Goal: Information Seeking & Learning: Learn about a topic

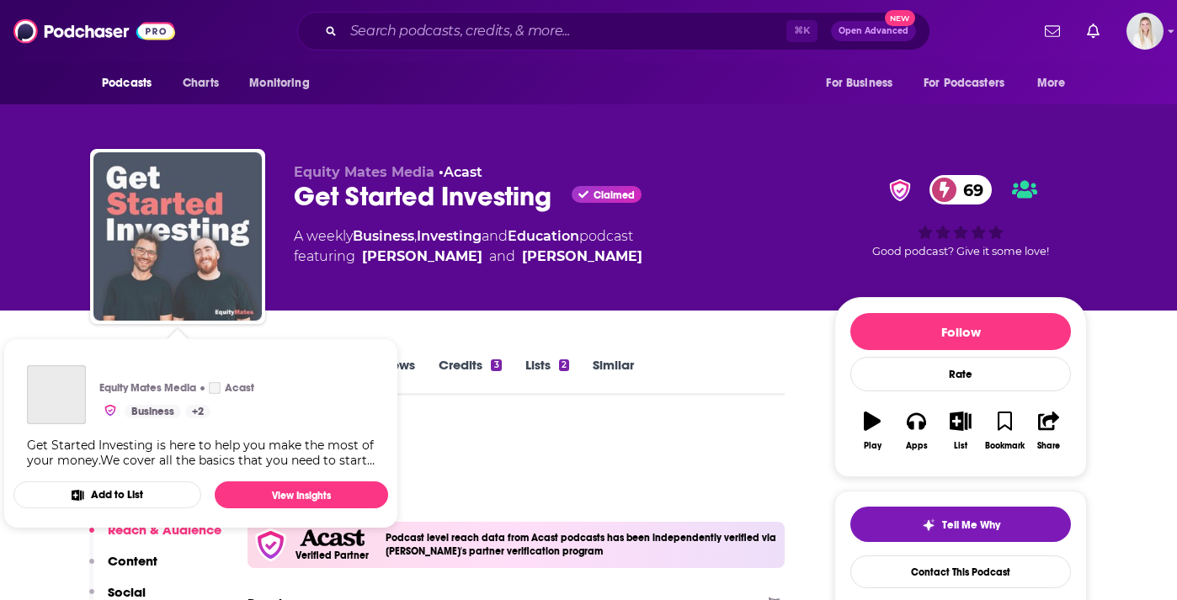
click at [214, 222] on img "Get Started Investing" at bounding box center [177, 236] width 168 height 168
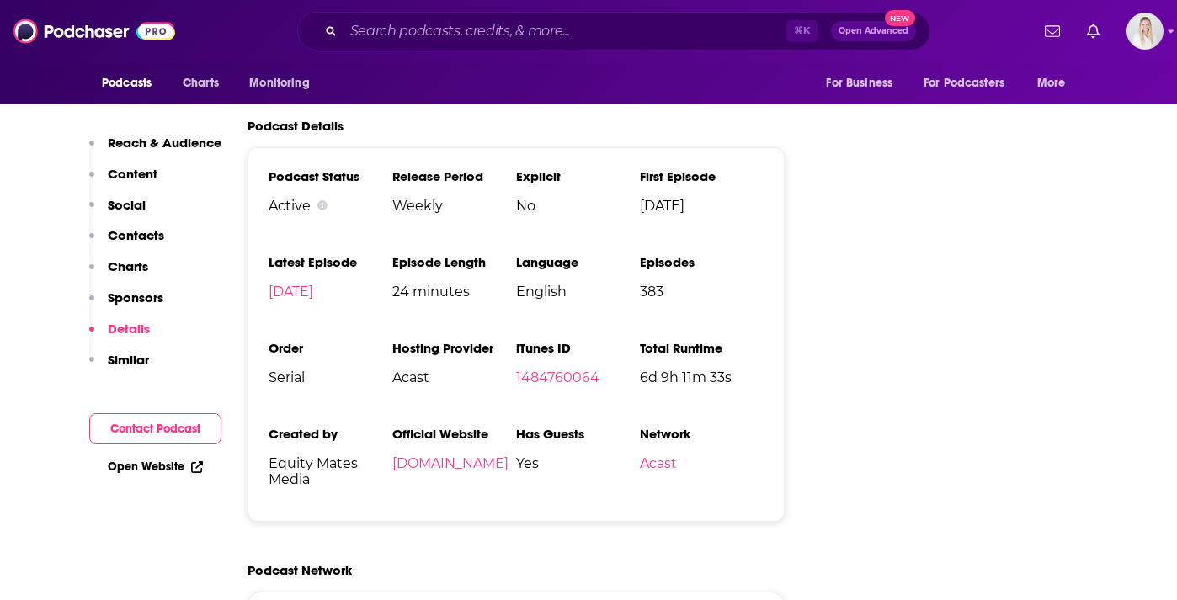
scroll to position [3250, 0]
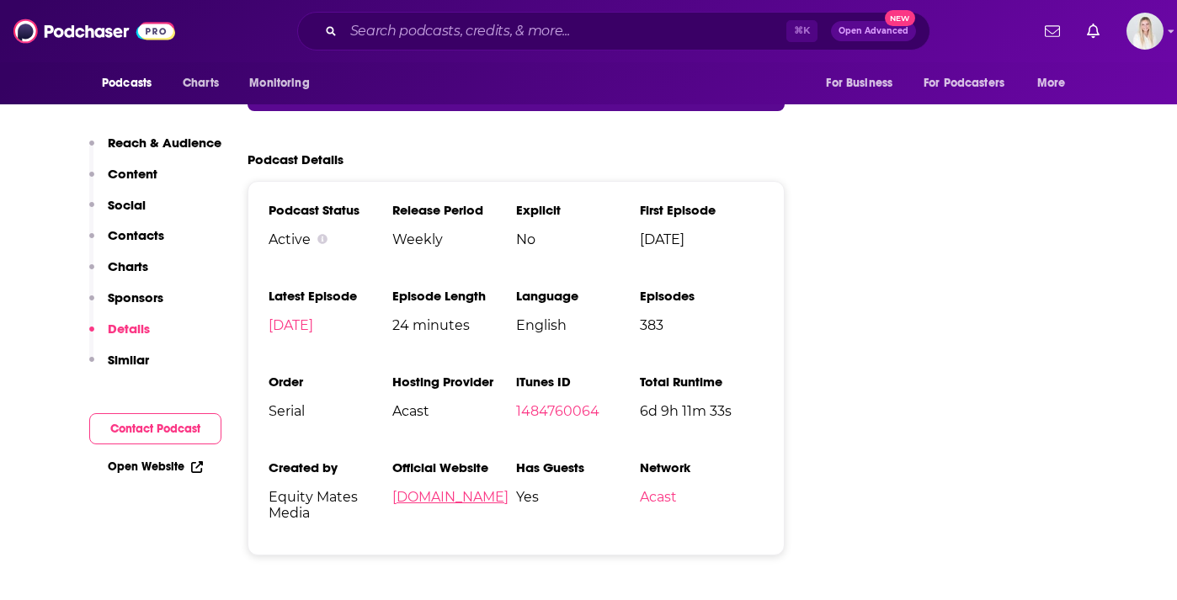
click at [435, 489] on link "equitymates.com" at bounding box center [450, 497] width 116 height 16
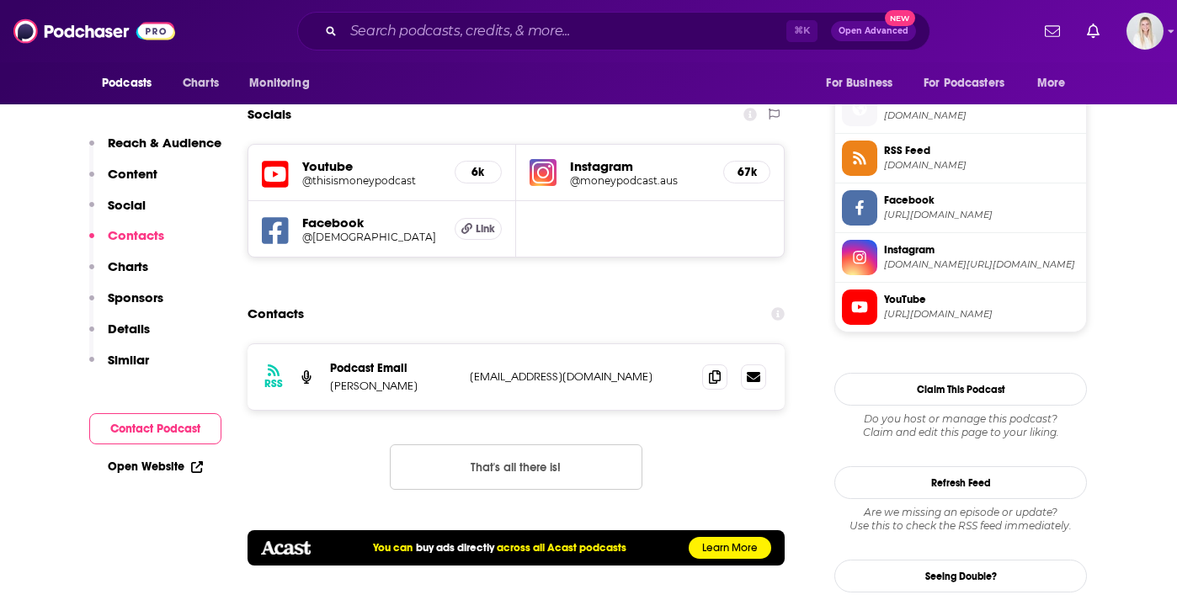
scroll to position [1537, 0]
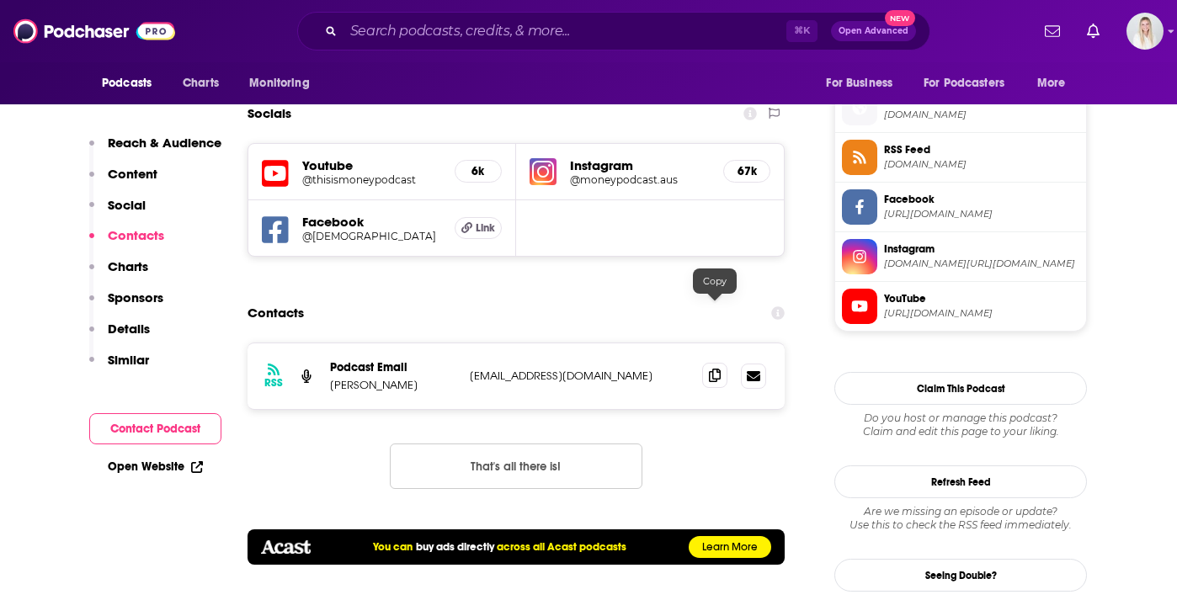
click at [713, 369] on icon at bounding box center [715, 375] width 12 height 13
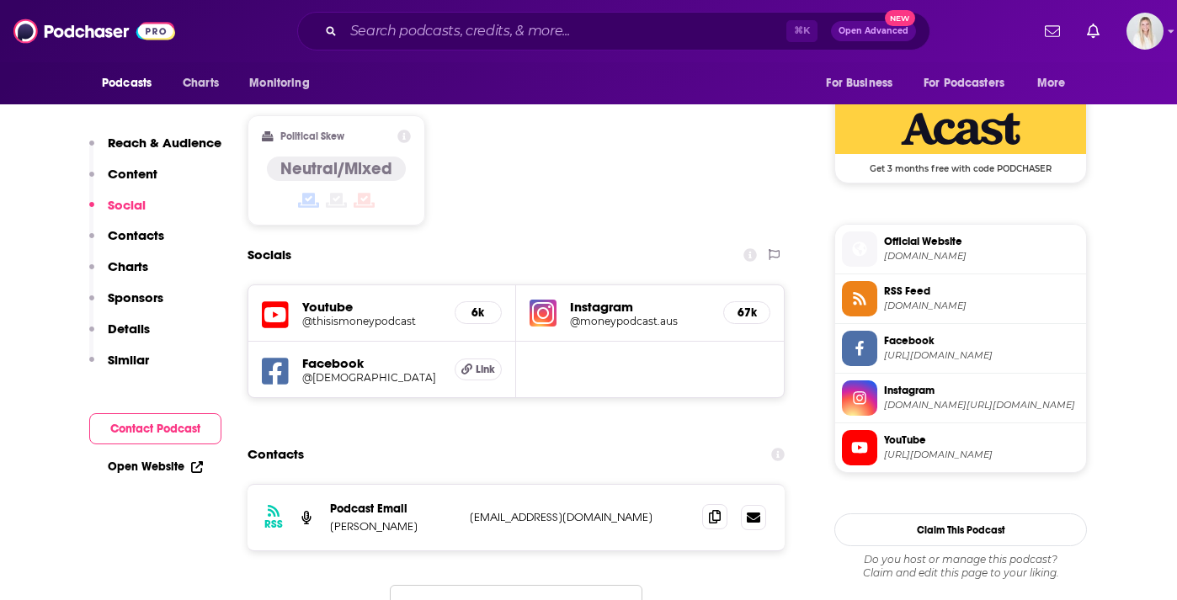
scroll to position [1397, 0]
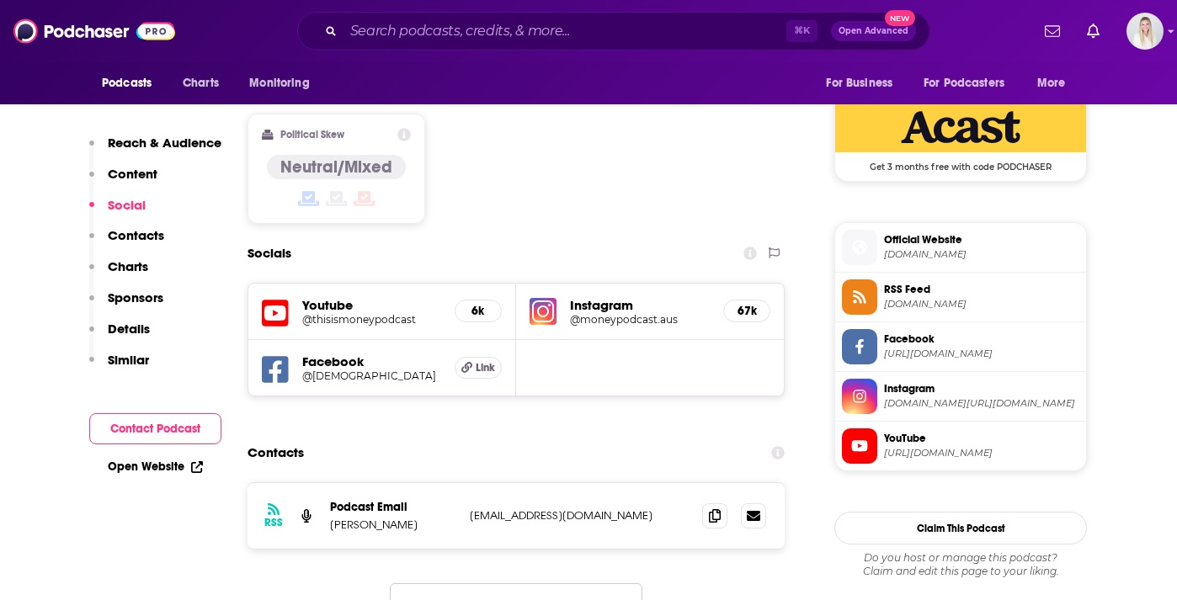
click at [611, 297] on h5 "Instagram" at bounding box center [640, 305] width 140 height 16
click at [542, 298] on img at bounding box center [543, 311] width 27 height 27
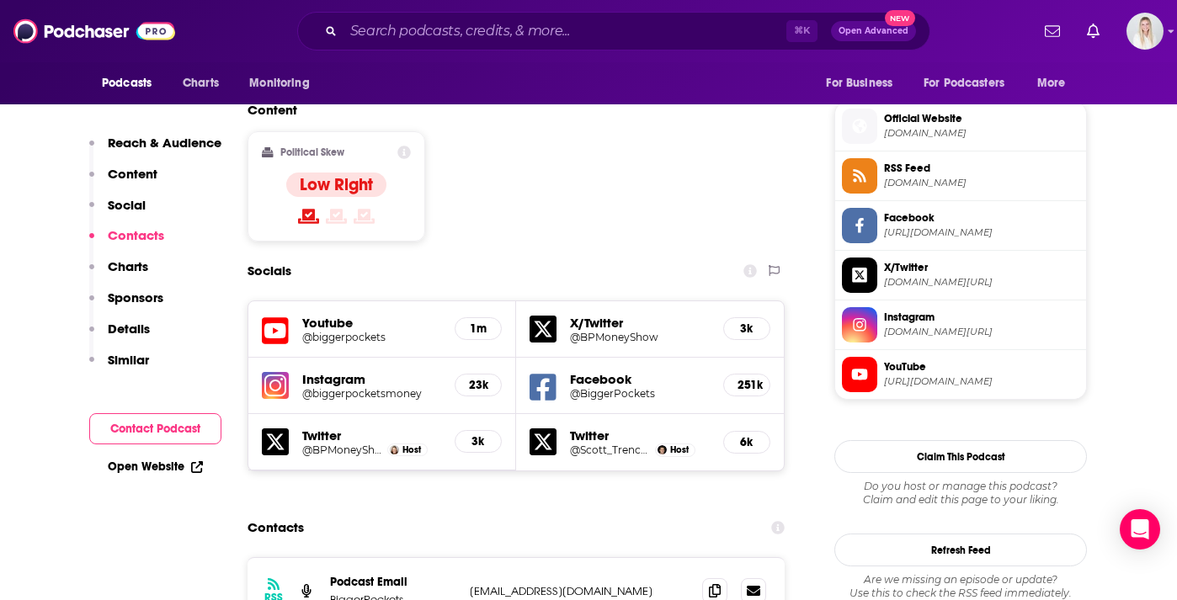
scroll to position [1351, 0]
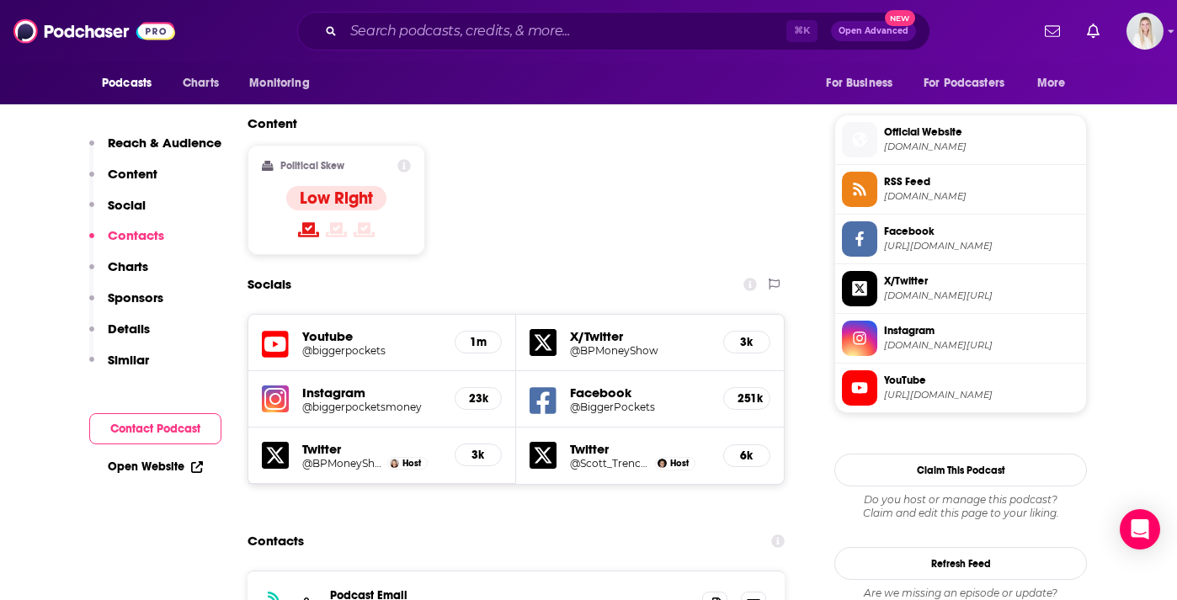
click at [346, 385] on h5 "Instagram" at bounding box center [371, 393] width 139 height 16
click at [478, 392] on h5 "23k" at bounding box center [478, 399] width 19 height 14
click at [275, 386] on img at bounding box center [275, 399] width 27 height 27
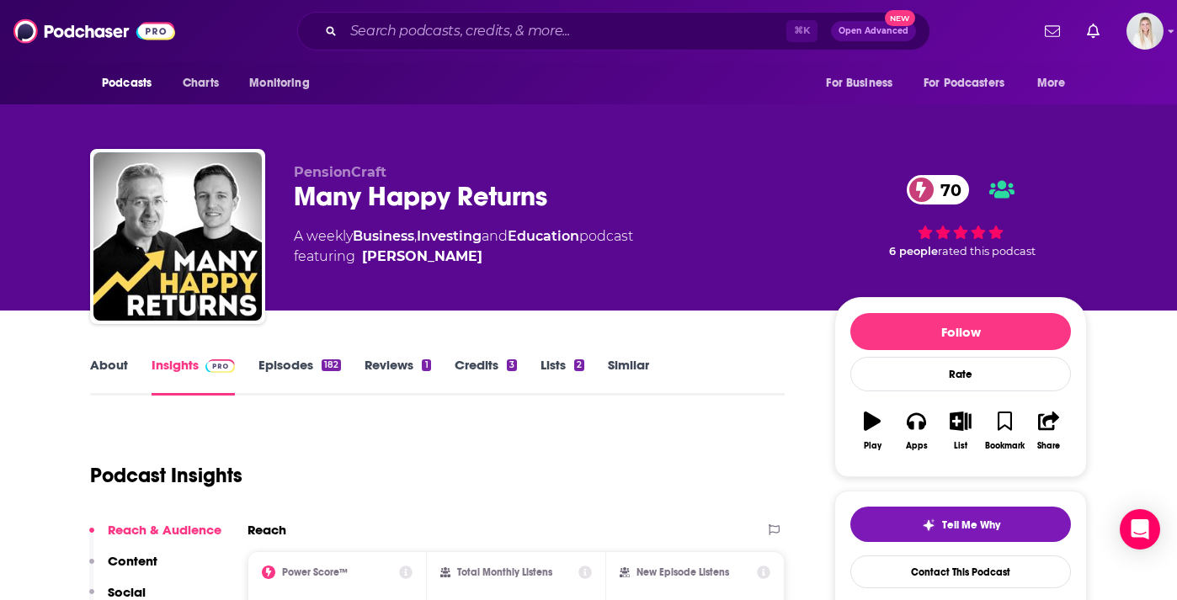
click at [276, 357] on link "Episodes 182" at bounding box center [300, 376] width 83 height 39
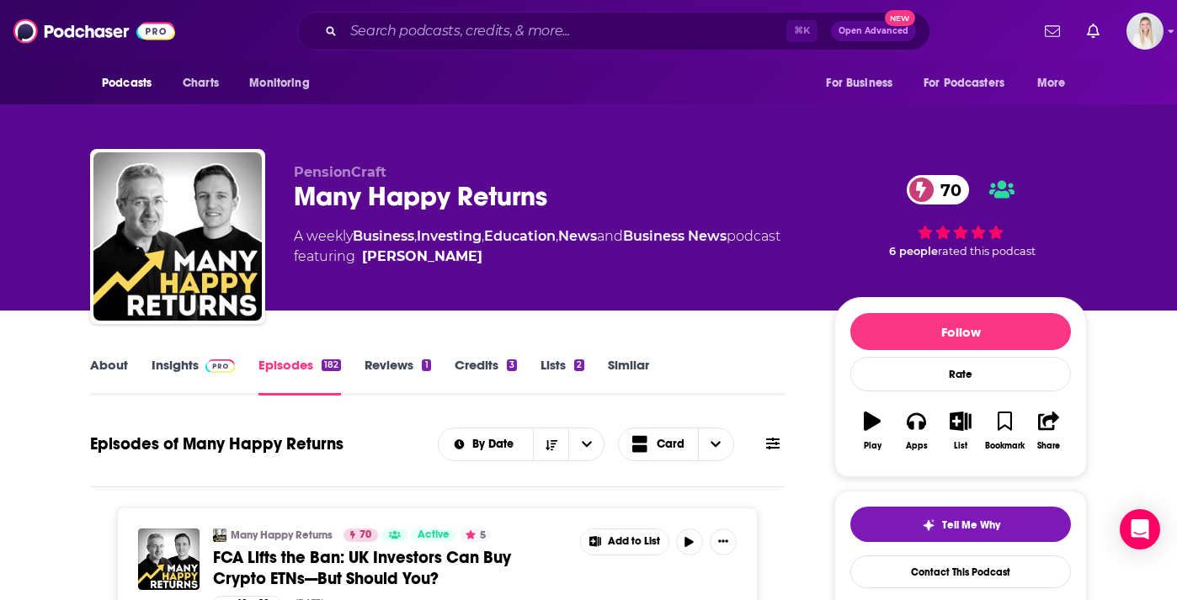
click at [166, 357] on link "Insights" at bounding box center [193, 376] width 83 height 39
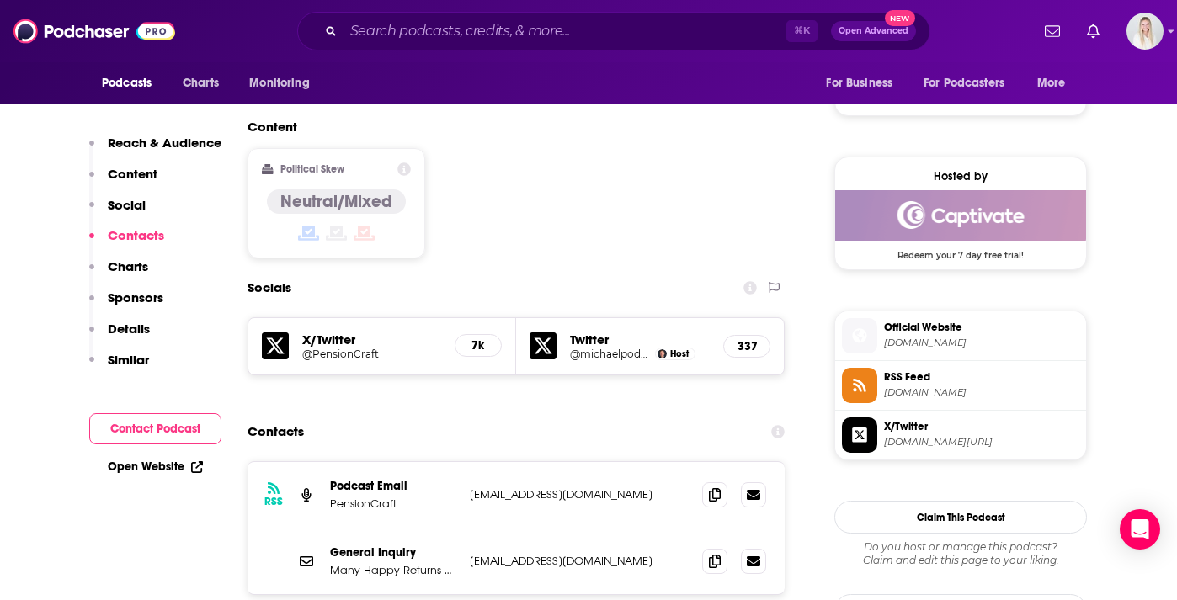
scroll to position [1371, 0]
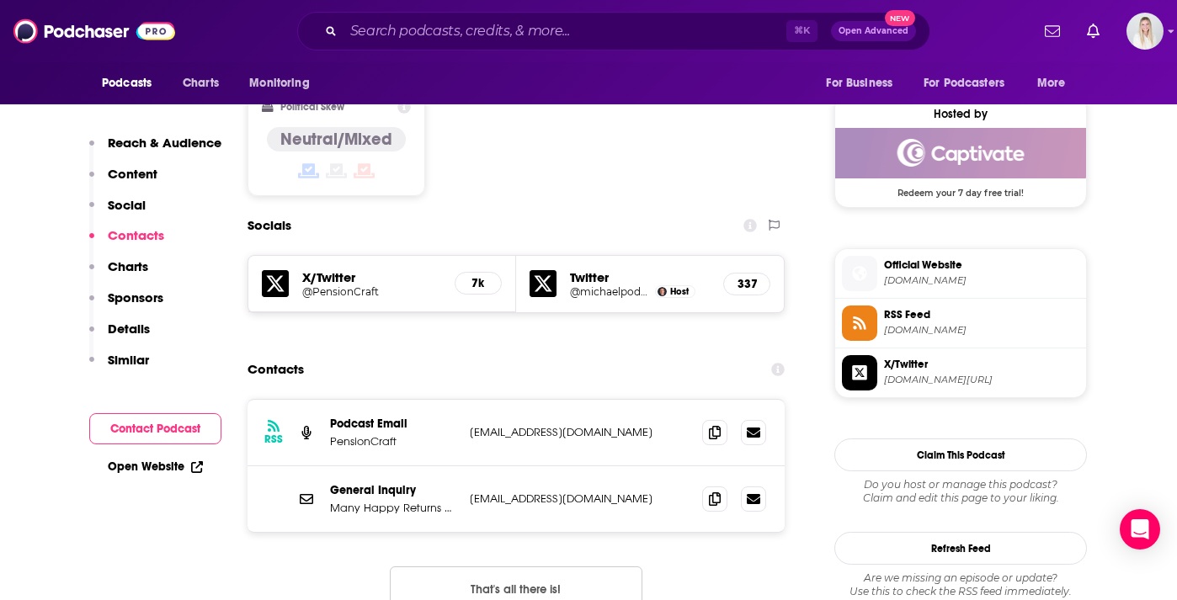
click at [273, 270] on icon at bounding box center [275, 283] width 27 height 27
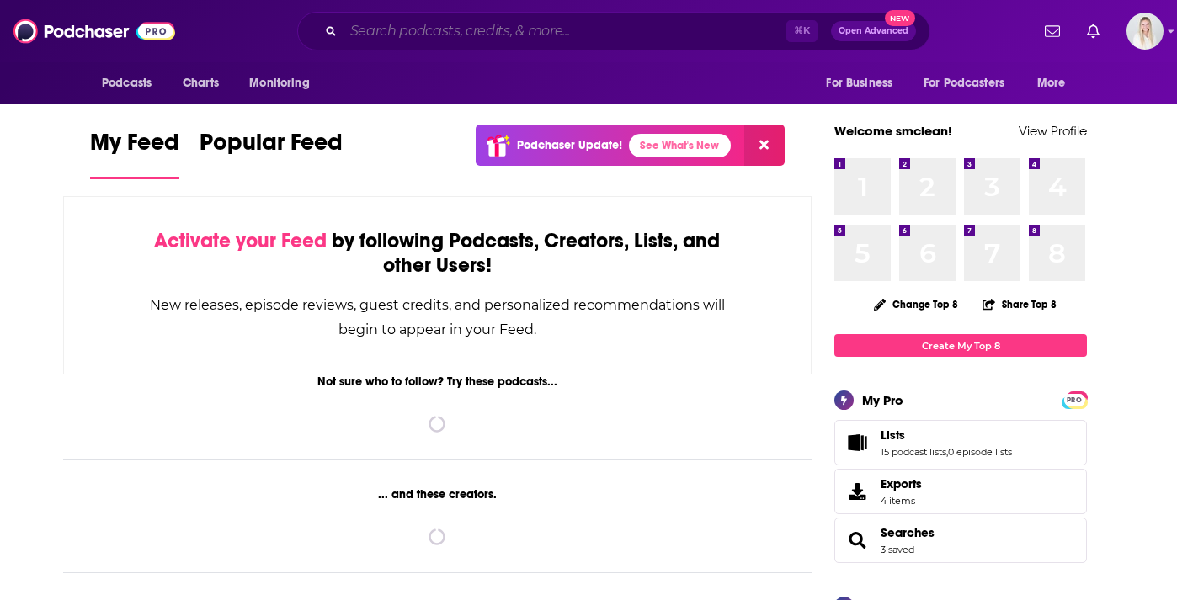
click at [566, 32] on input "Search podcasts, credits, & more..." at bounding box center [565, 31] width 443 height 27
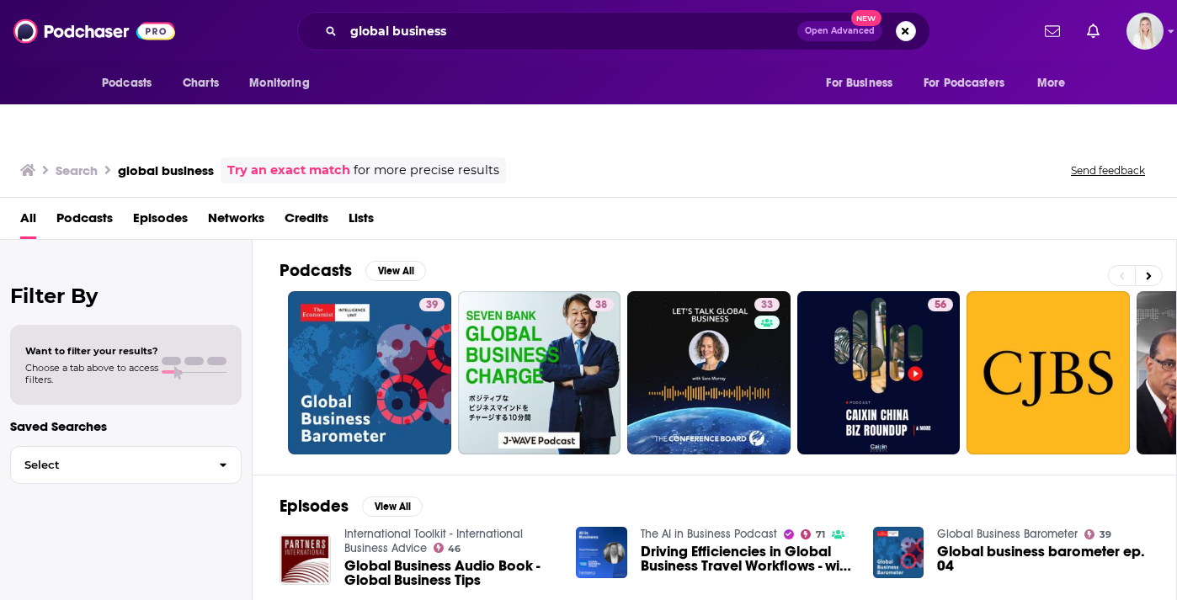
click at [104, 205] on span "Podcasts" at bounding box center [84, 222] width 56 height 35
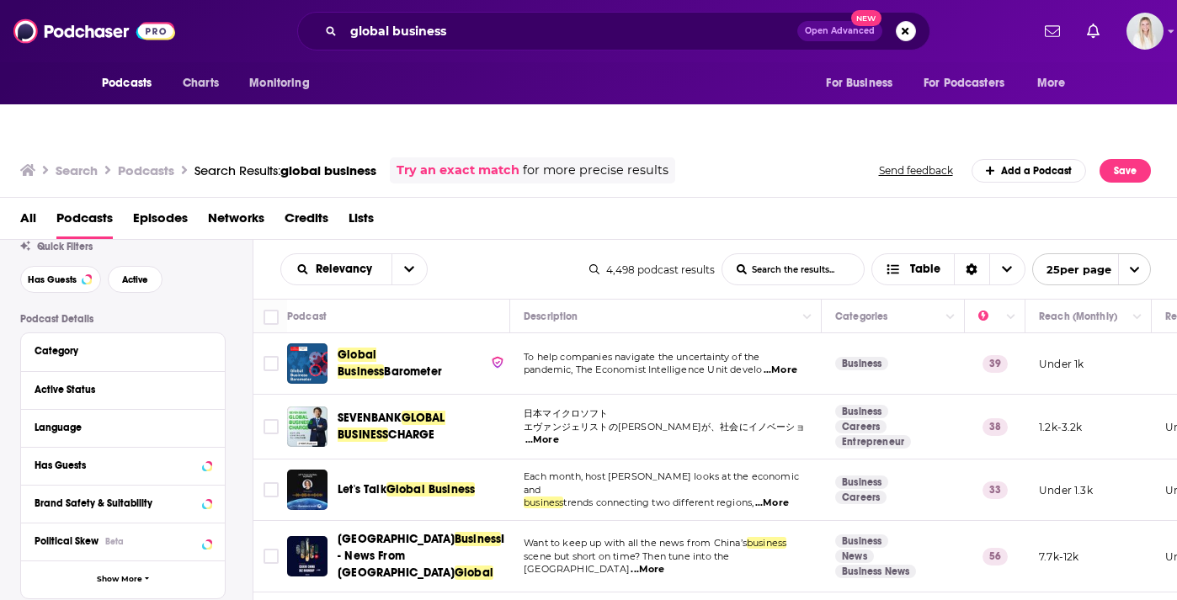
scroll to position [54, 0]
click at [203, 384] on icon at bounding box center [207, 390] width 8 height 13
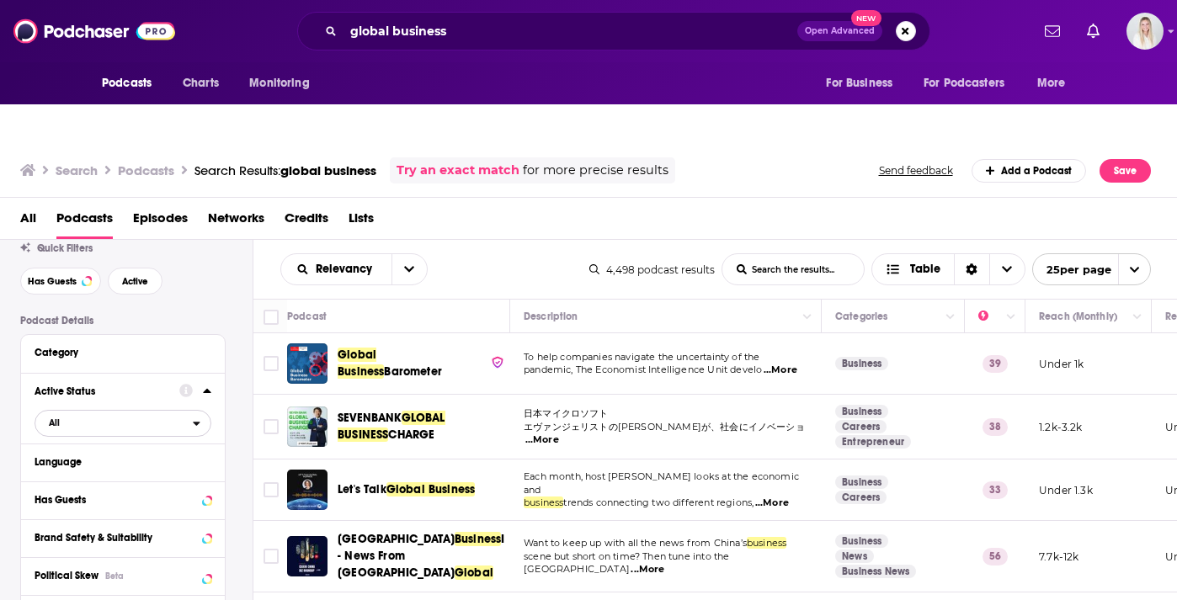
click at [103, 412] on span "All" at bounding box center [113, 423] width 157 height 22
click at [93, 474] on span "Active" at bounding box center [88, 478] width 91 height 9
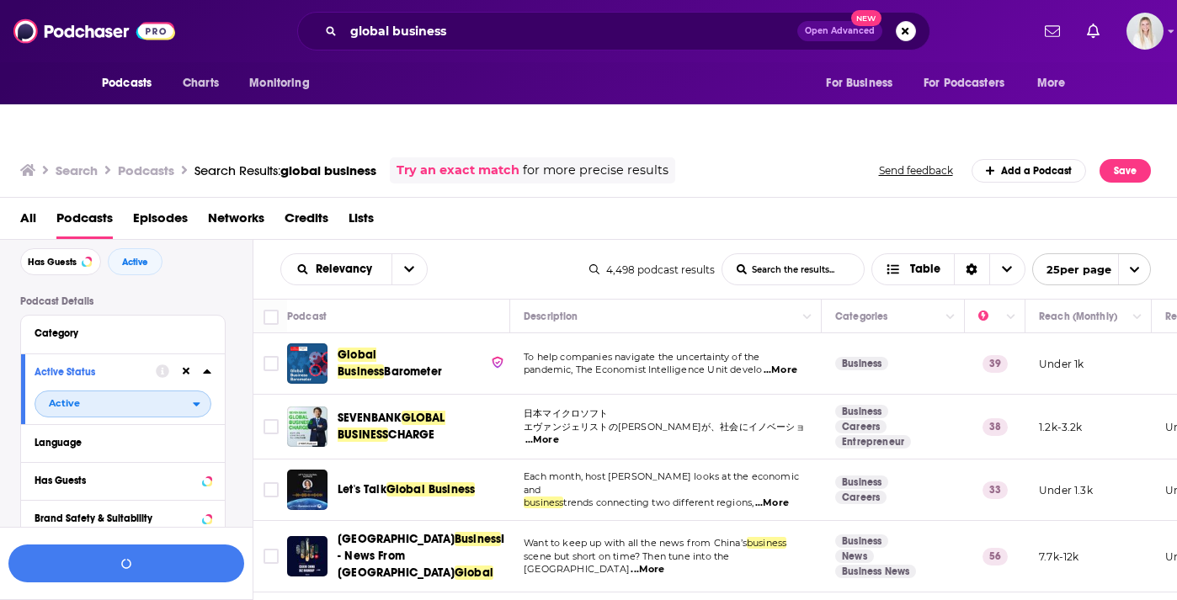
scroll to position [69, 0]
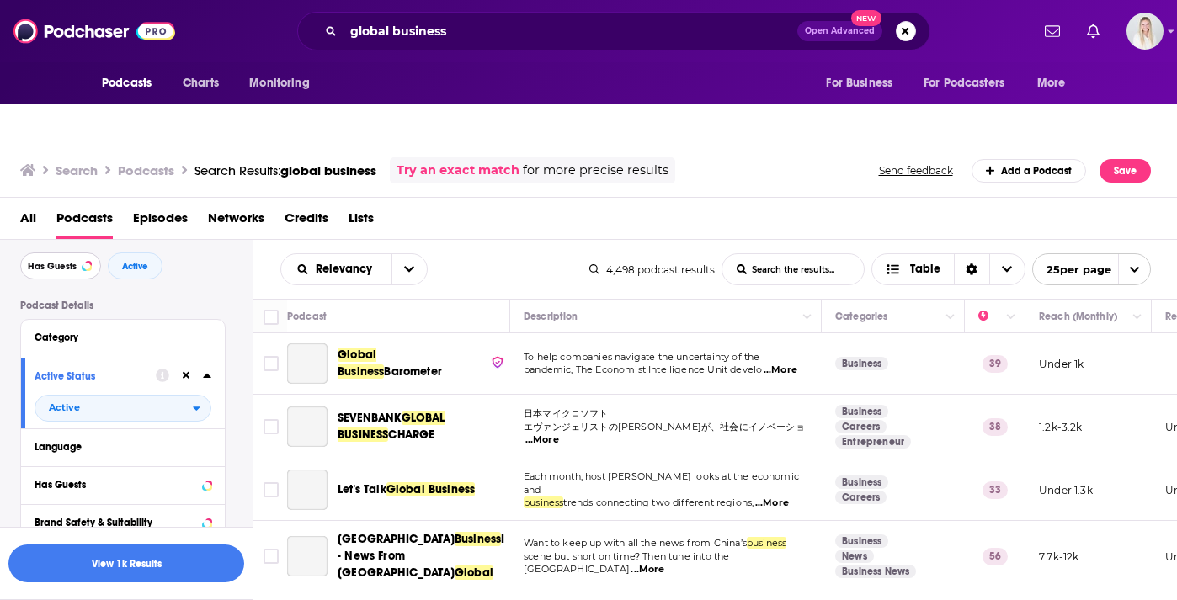
click at [65, 262] on span "Has Guests" at bounding box center [52, 266] width 49 height 9
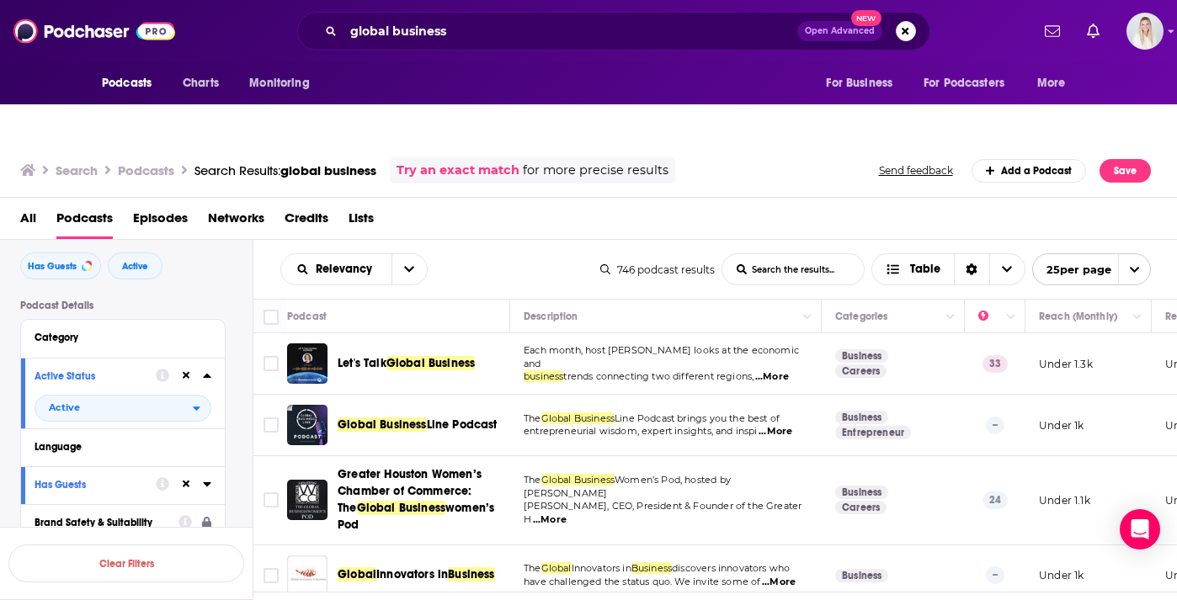
click at [788, 371] on span "...More" at bounding box center [772, 377] width 34 height 13
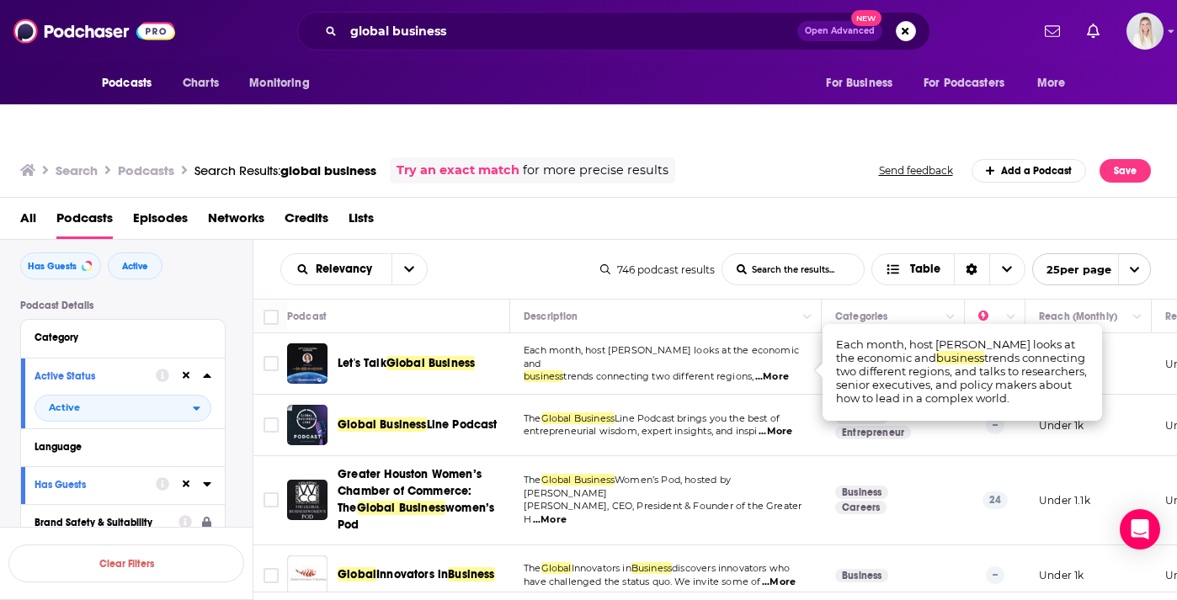
click at [716, 371] on span "trends connecting two different regions," at bounding box center [658, 377] width 190 height 12
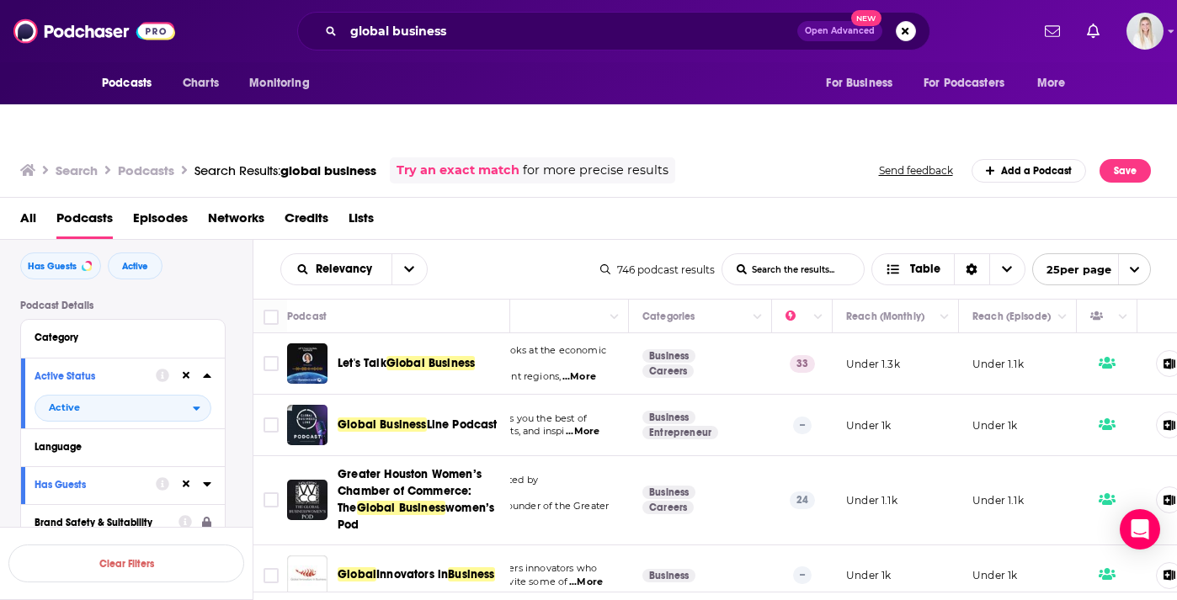
scroll to position [0, 197]
click at [591, 205] on div "All Podcasts Episodes Networks Credits Lists" at bounding box center [592, 222] width 1145 height 35
click at [590, 425] on span "...More" at bounding box center [579, 431] width 34 height 13
click at [559, 395] on td "The Global Business Line Podcast brings you the best of entrepreneurial wisdom,…" at bounding box center [469, 425] width 312 height 61
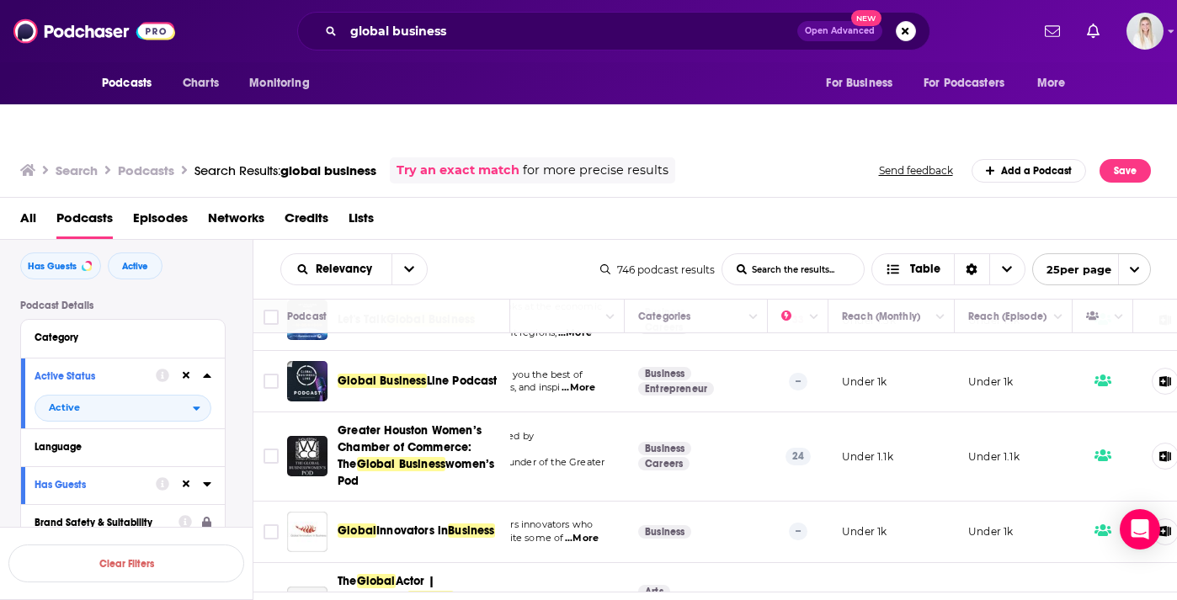
scroll to position [47, 197]
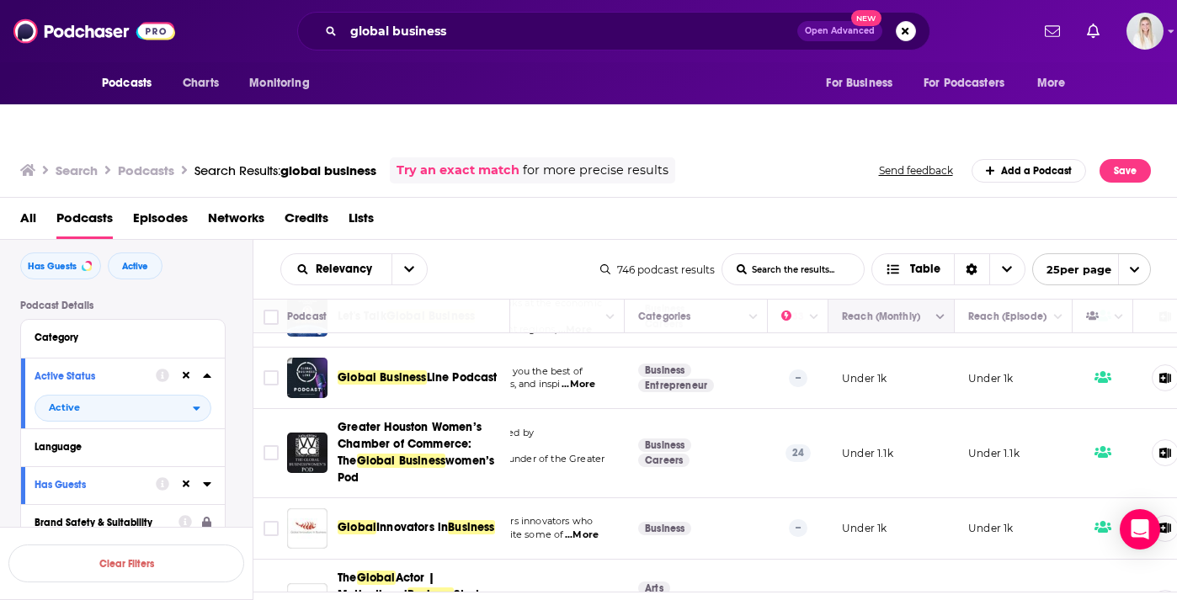
click at [918, 307] on button "Move" at bounding box center [890, 317] width 99 height 20
click at [944, 312] on icon "Column Actions" at bounding box center [941, 317] width 8 height 10
click at [899, 277] on div at bounding box center [588, 300] width 1177 height 600
click at [876, 307] on button "Move" at bounding box center [890, 317] width 99 height 20
click at [861, 307] on button "Move" at bounding box center [890, 317] width 99 height 20
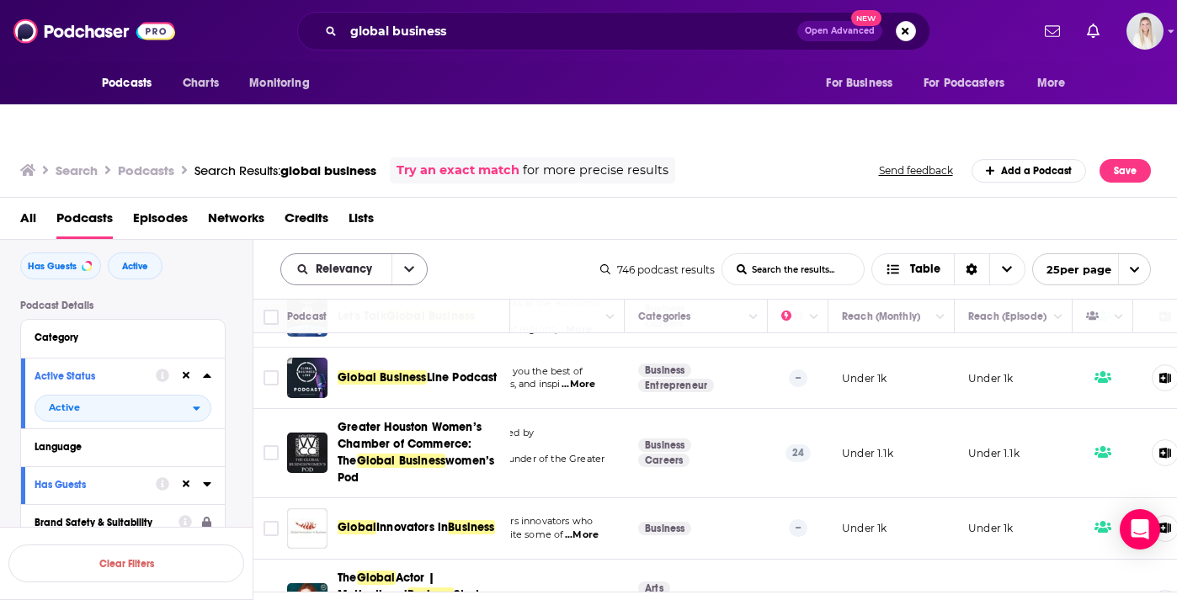
click at [419, 254] on button "open menu" at bounding box center [409, 269] width 35 height 30
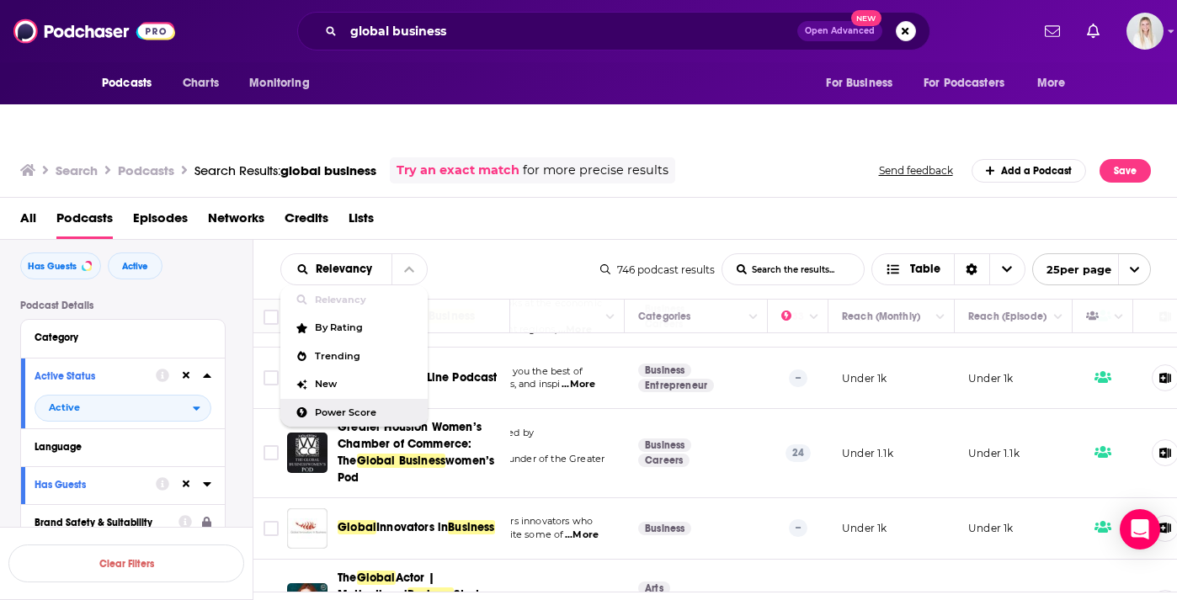
click at [382, 408] on span "Power Score" at bounding box center [364, 412] width 99 height 9
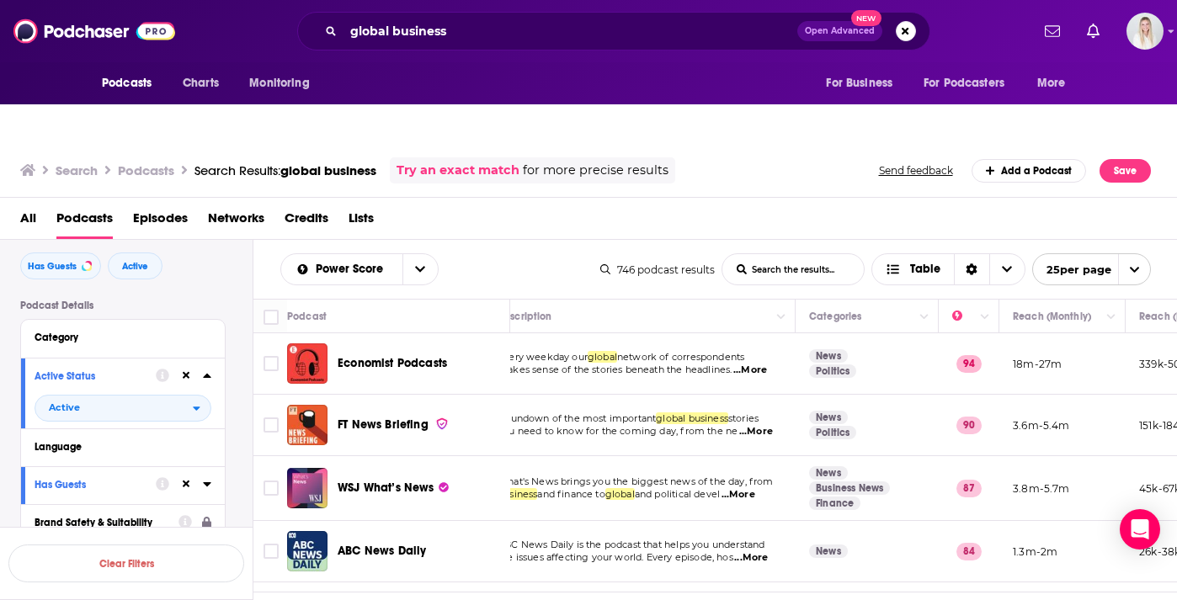
scroll to position [0, 0]
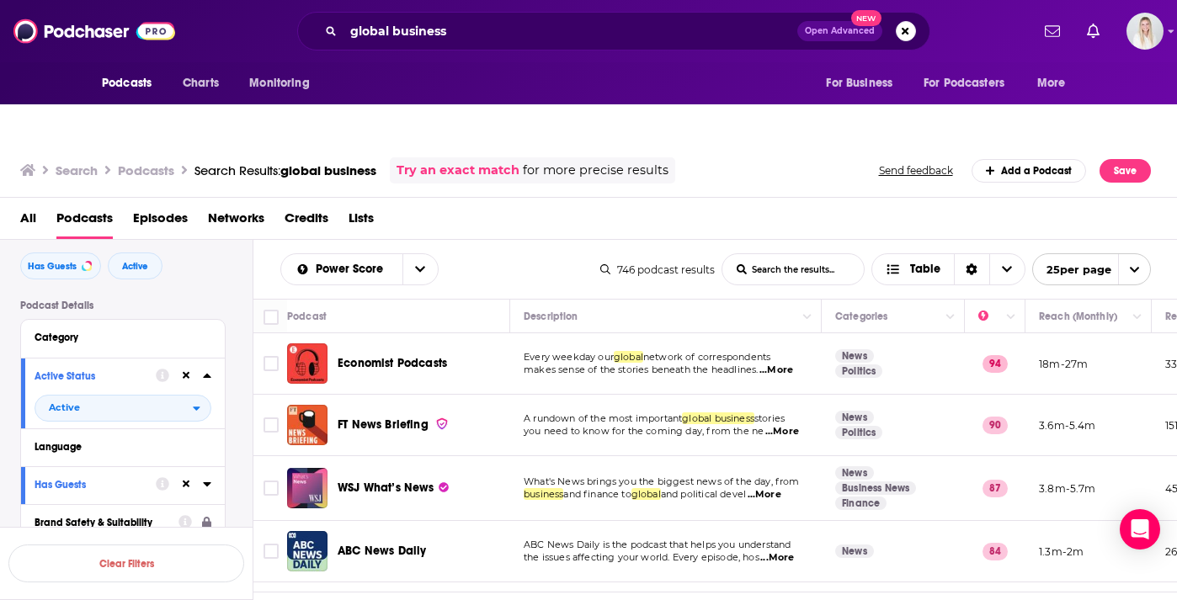
click at [782, 364] on span "...More" at bounding box center [777, 370] width 34 height 13
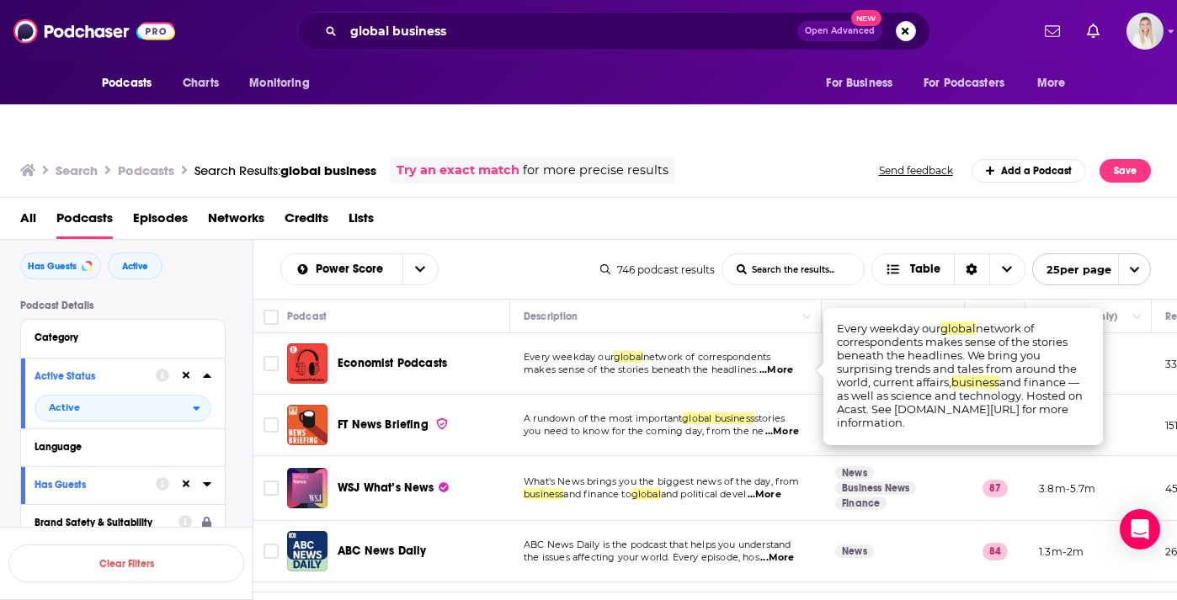
click at [784, 364] on span "...More" at bounding box center [777, 370] width 34 height 13
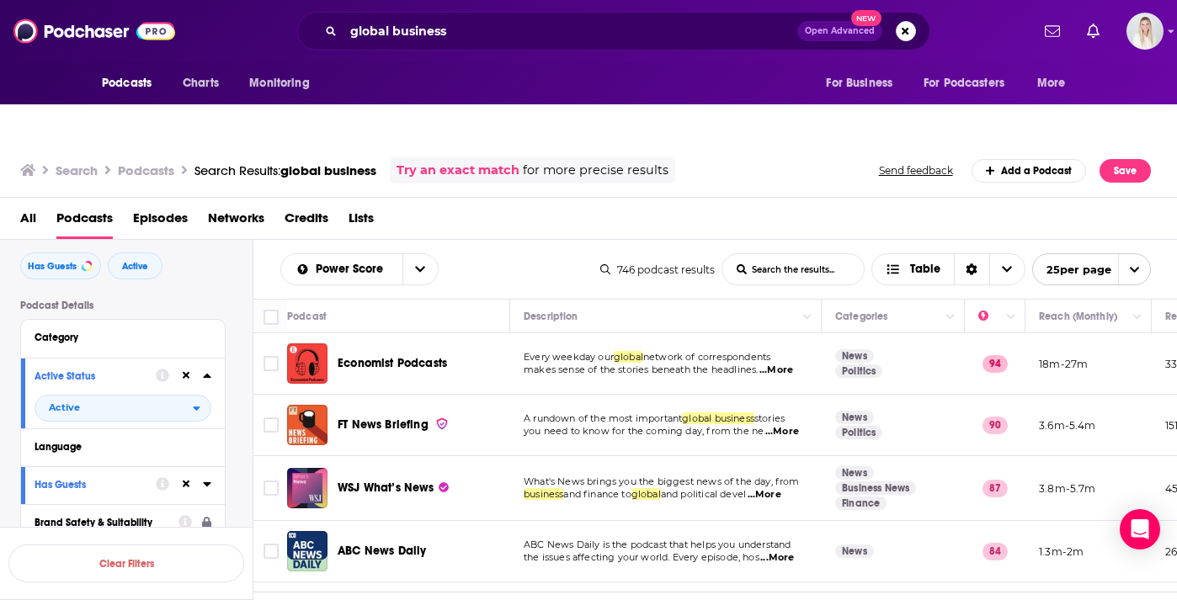
click at [789, 425] on span "...More" at bounding box center [783, 431] width 34 height 13
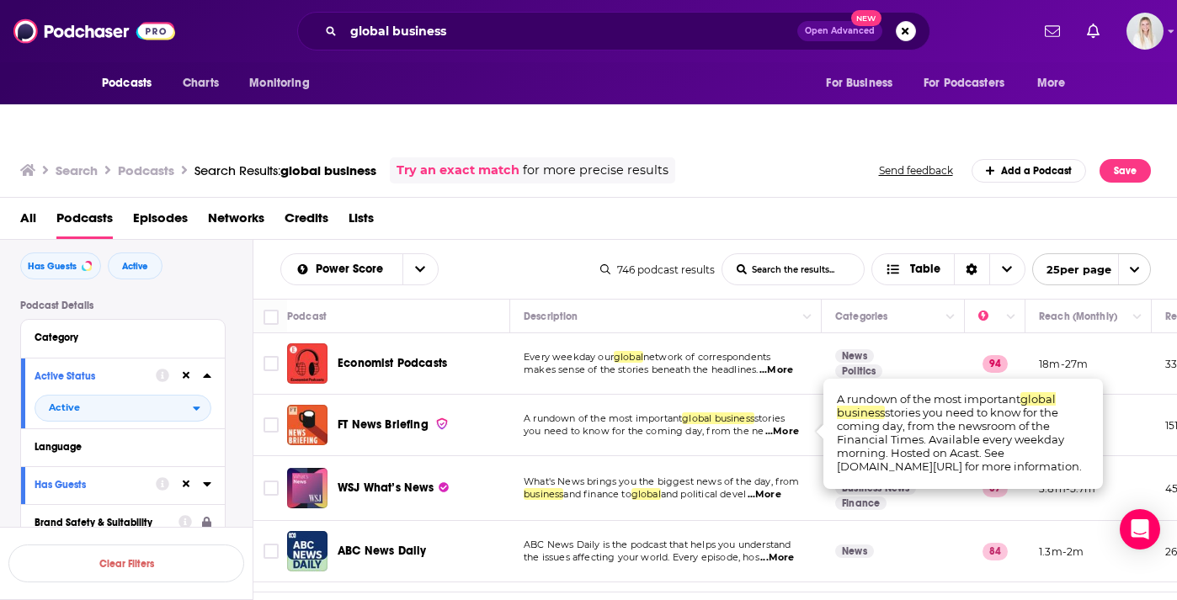
click at [789, 425] on span "...More" at bounding box center [783, 431] width 34 height 13
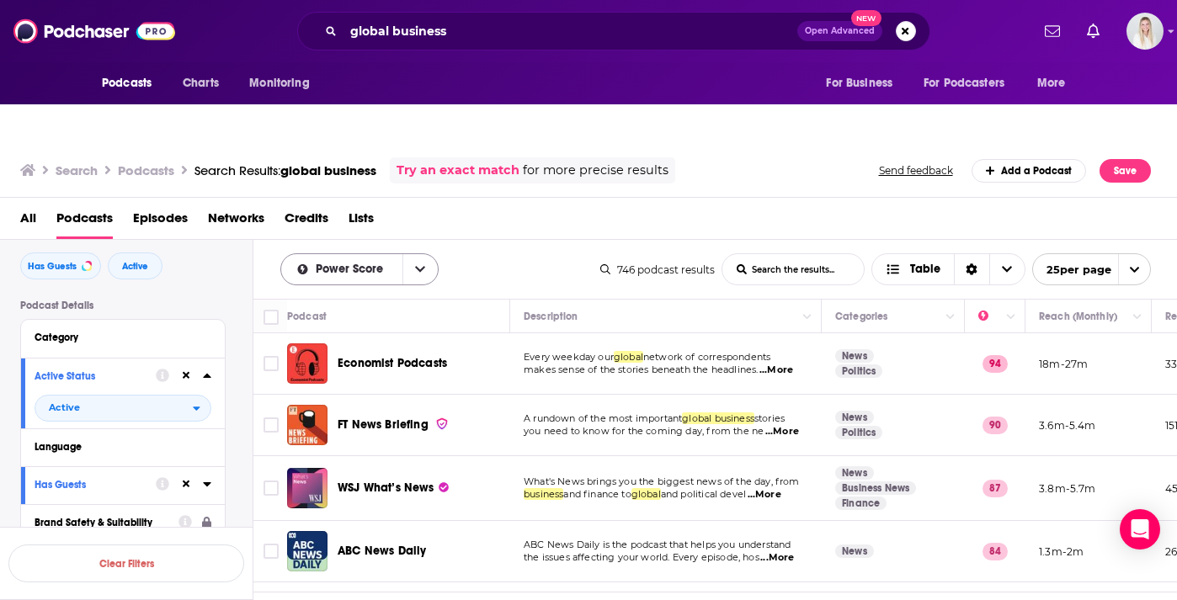
click at [414, 254] on button "open menu" at bounding box center [420, 269] width 35 height 30
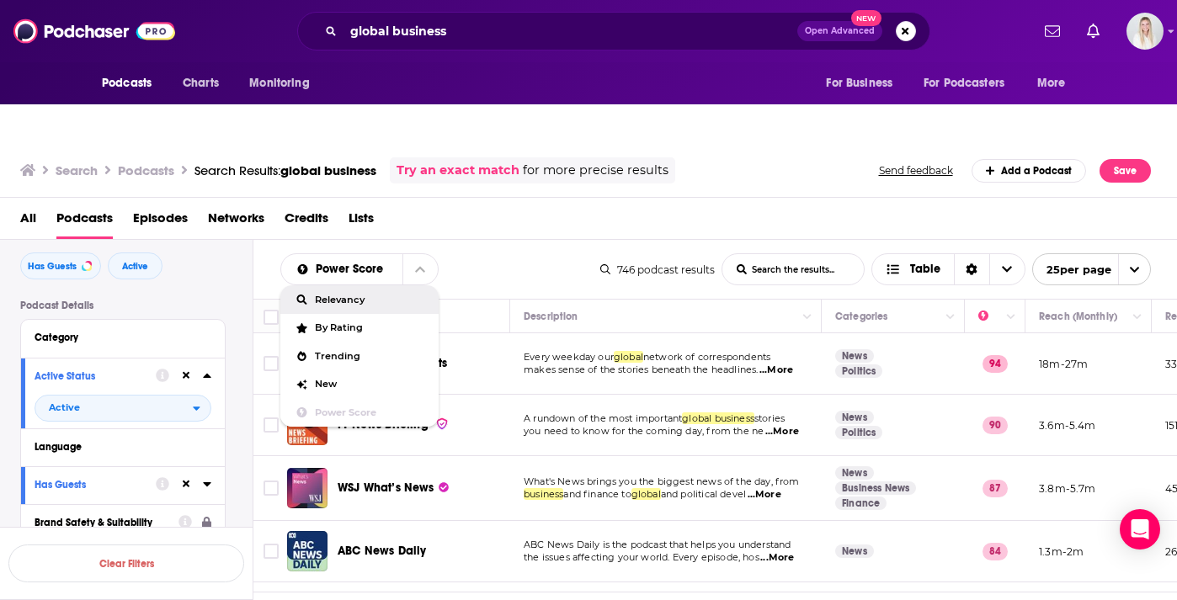
click at [371, 296] on span "Relevancy" at bounding box center [370, 300] width 110 height 9
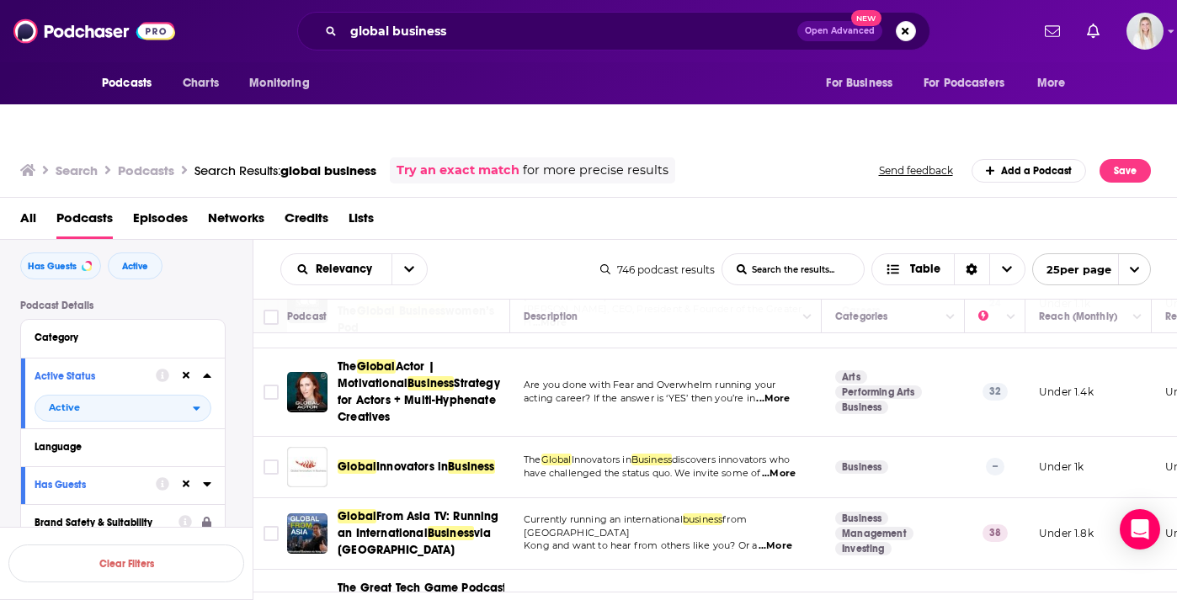
scroll to position [200, 0]
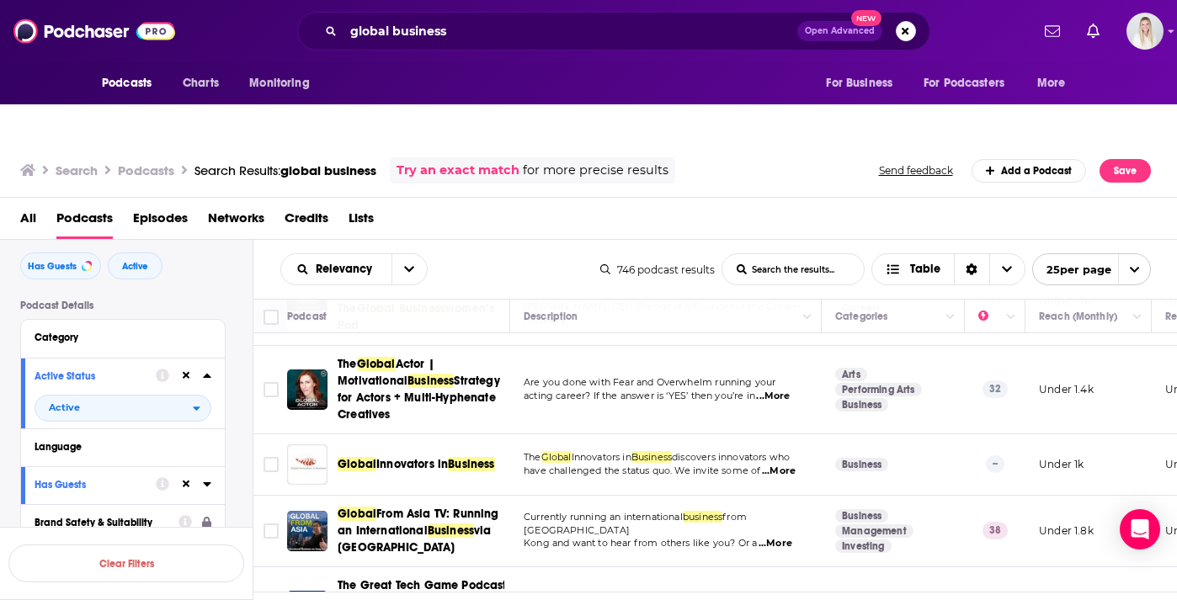
click at [776, 465] on span "...More" at bounding box center [779, 471] width 34 height 13
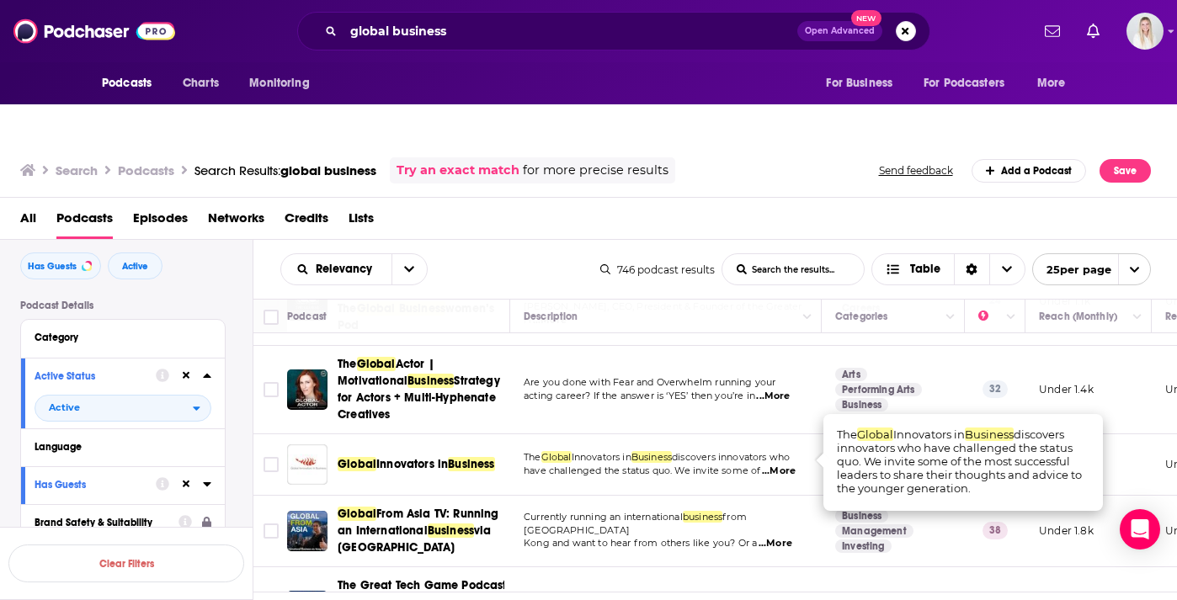
click at [776, 465] on span "...More" at bounding box center [779, 471] width 34 height 13
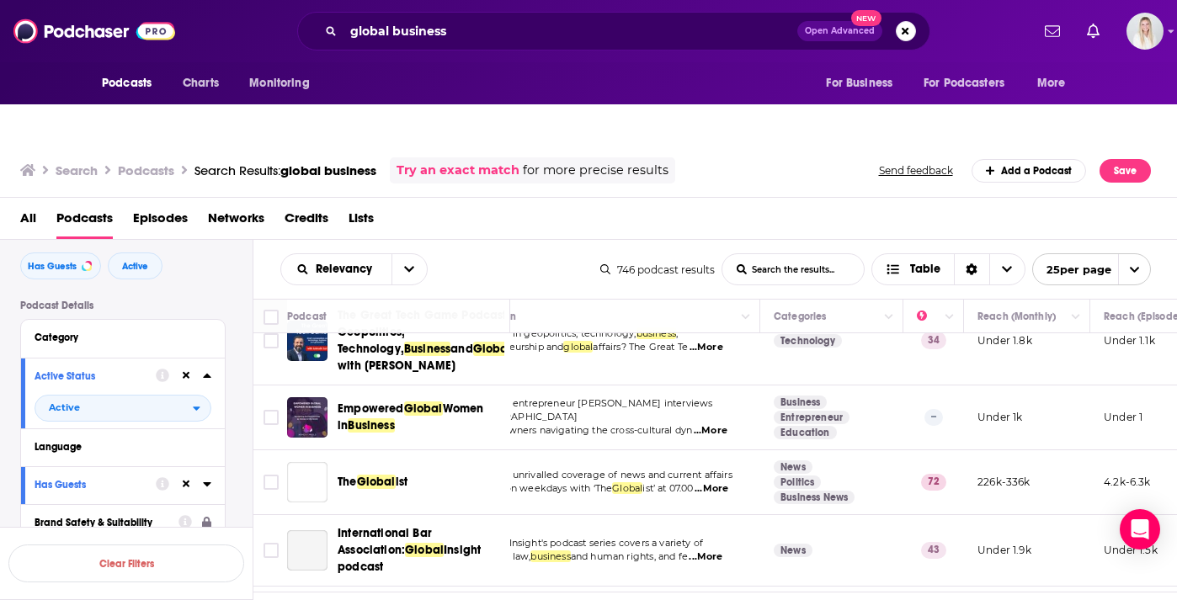
scroll to position [475, 61]
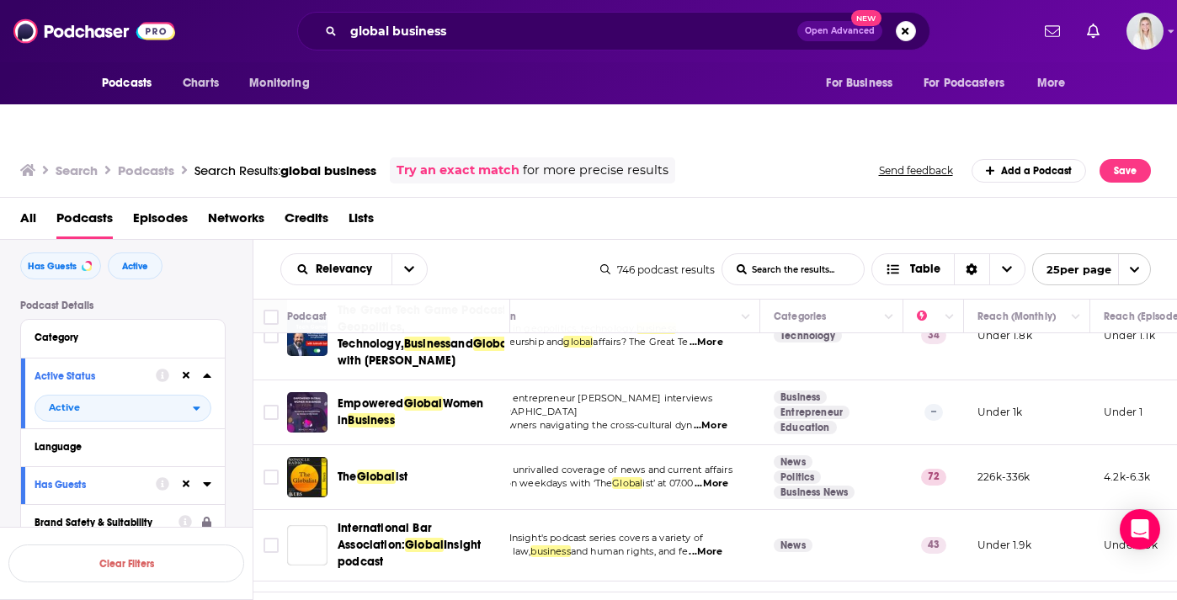
click at [719, 478] on span "...More" at bounding box center [712, 484] width 34 height 13
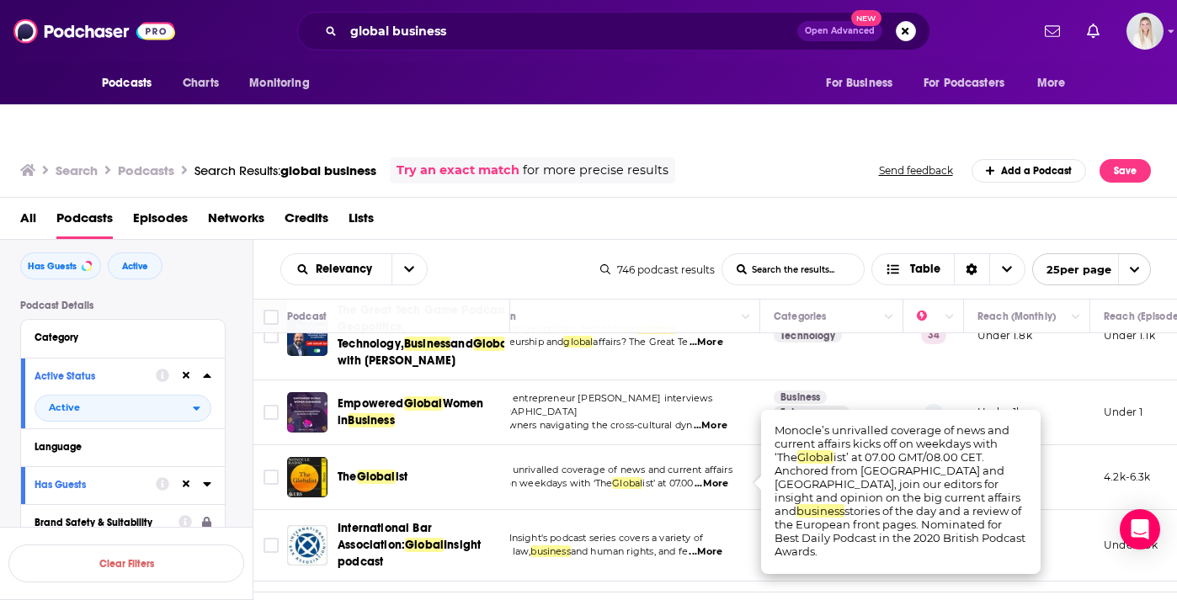
click at [719, 478] on span "...More" at bounding box center [712, 484] width 34 height 13
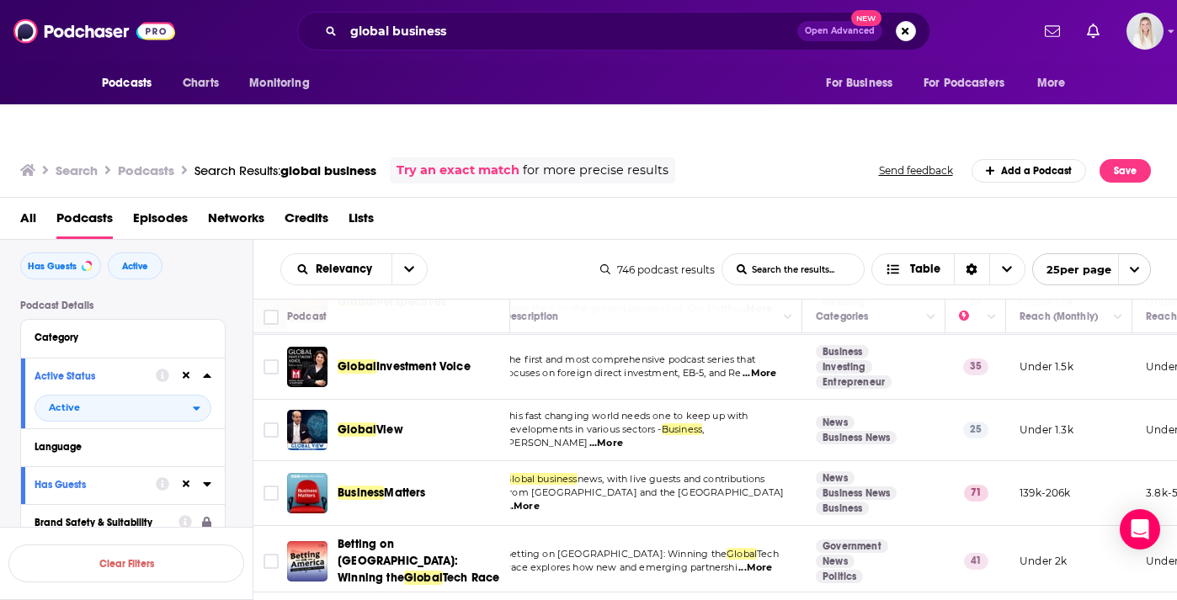
scroll to position [1102, 13]
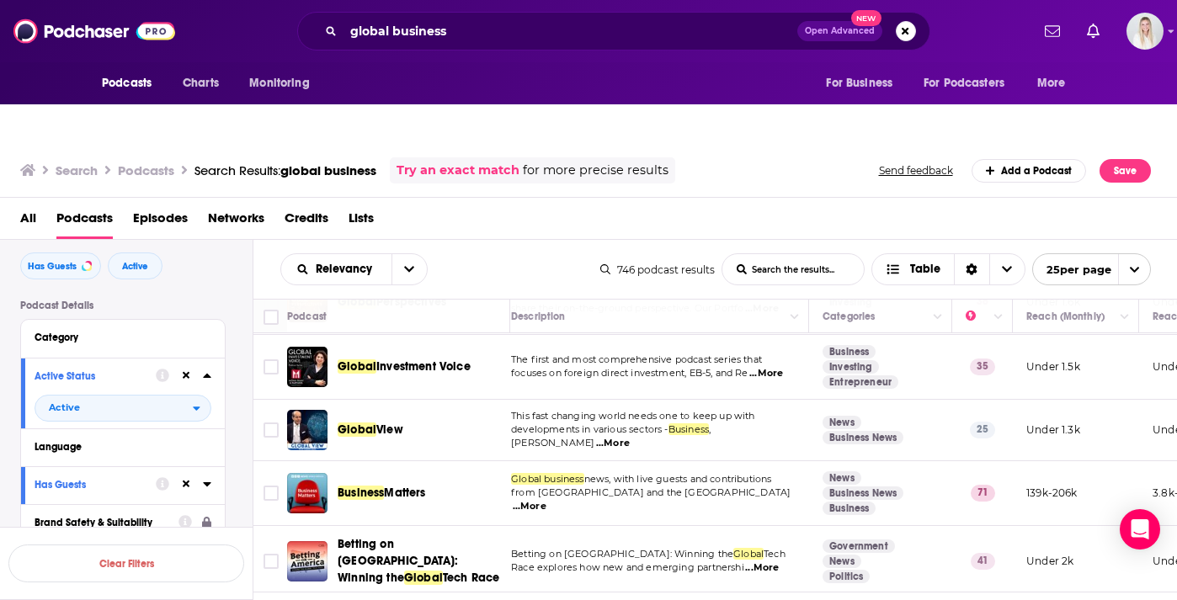
click at [547, 500] on span "...More" at bounding box center [530, 506] width 34 height 13
click at [650, 462] on td "Global business news, with live guests and contributions from Asia and the USA …" at bounding box center [654, 494] width 312 height 65
click at [771, 487] on p "from Asia and the USA ...More" at bounding box center [653, 500] width 284 height 27
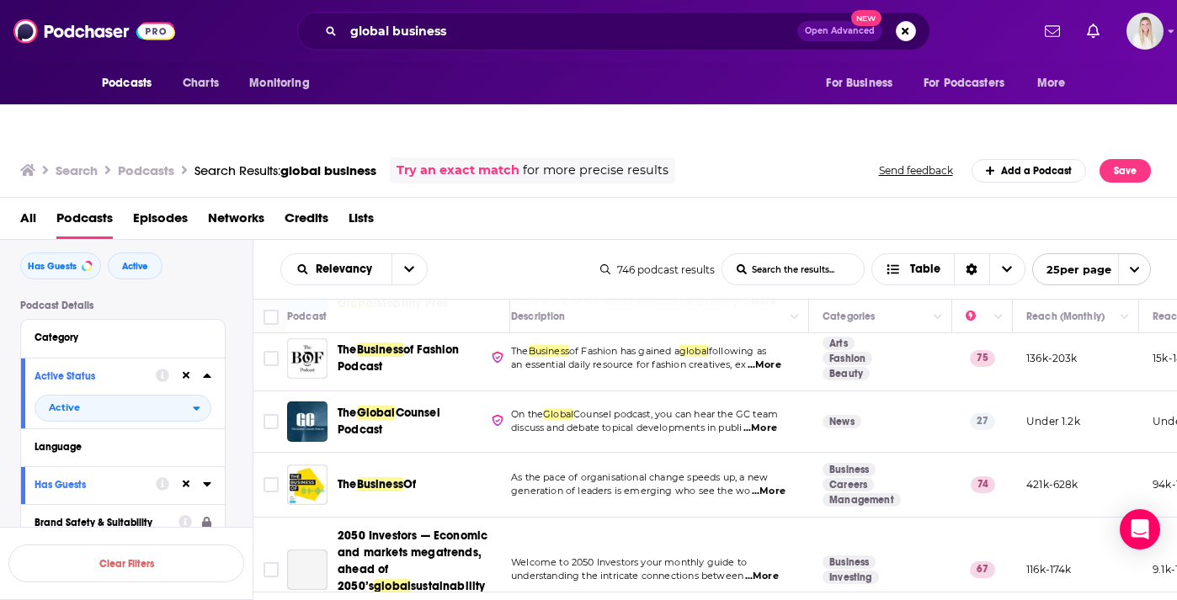
scroll to position [1470, 13]
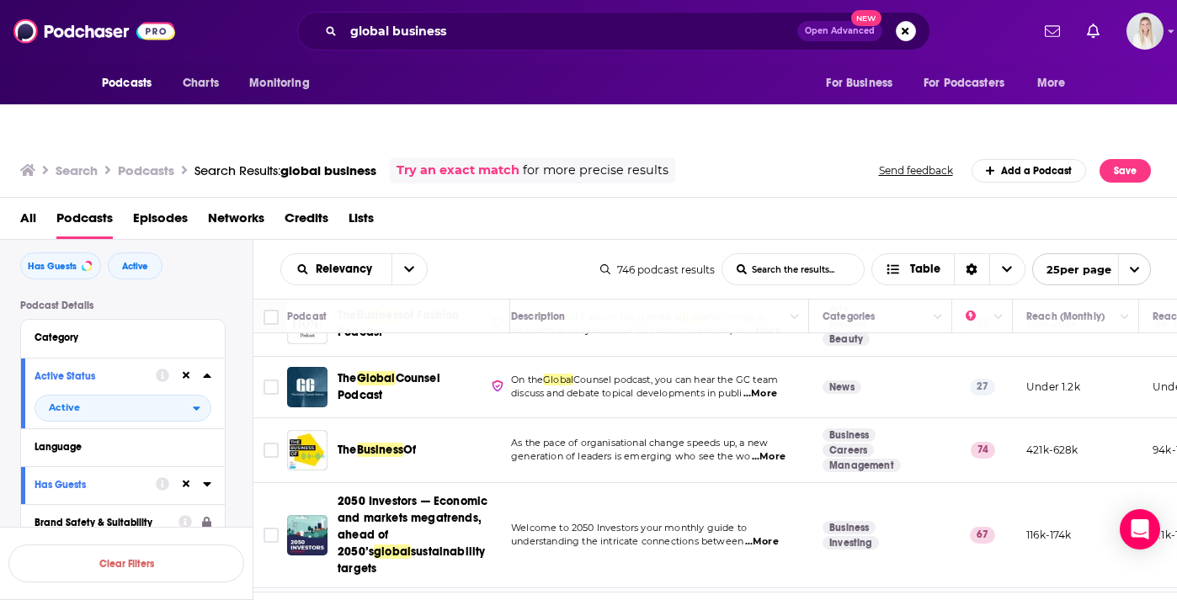
click at [763, 451] on span "...More" at bounding box center [769, 457] width 34 height 13
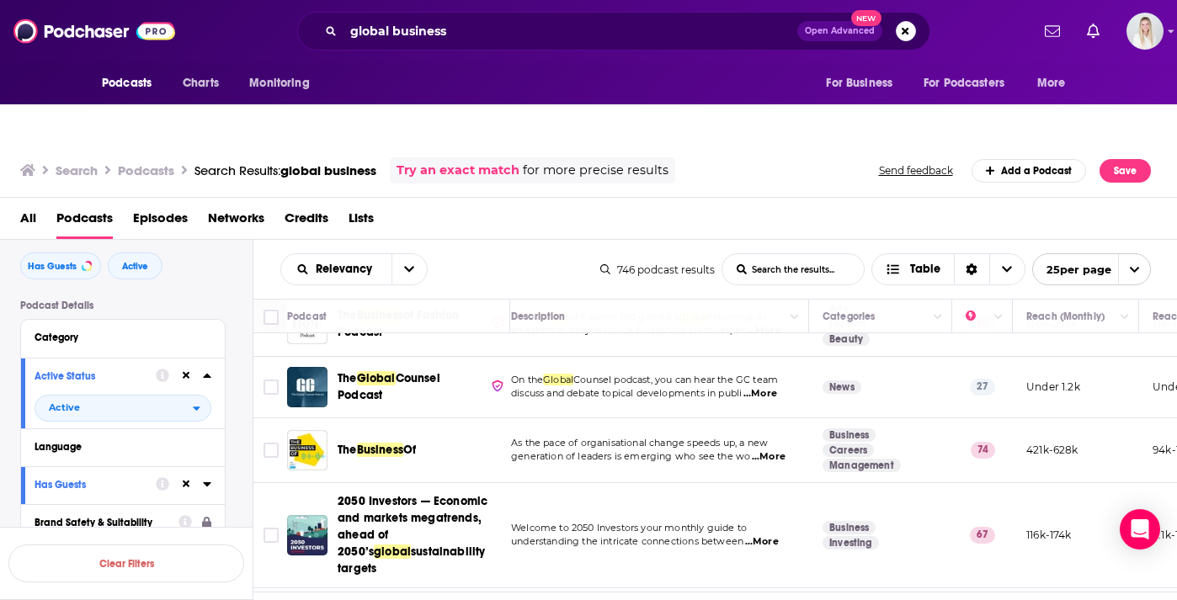
click at [654, 600] on link "2" at bounding box center [655, 611] width 17 height 20
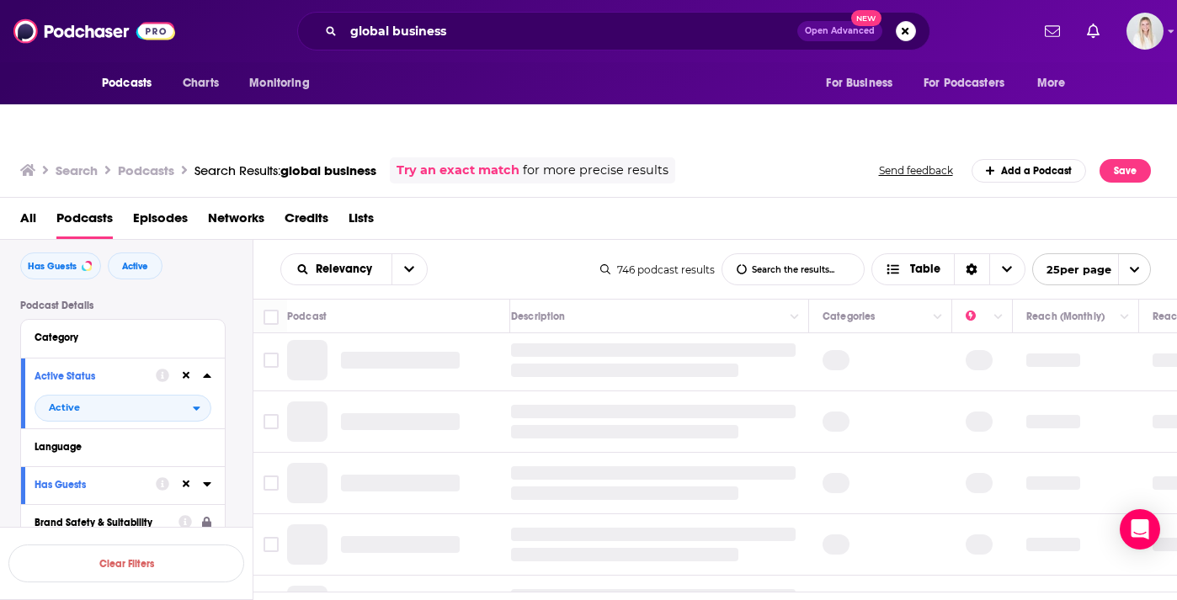
scroll to position [0, 13]
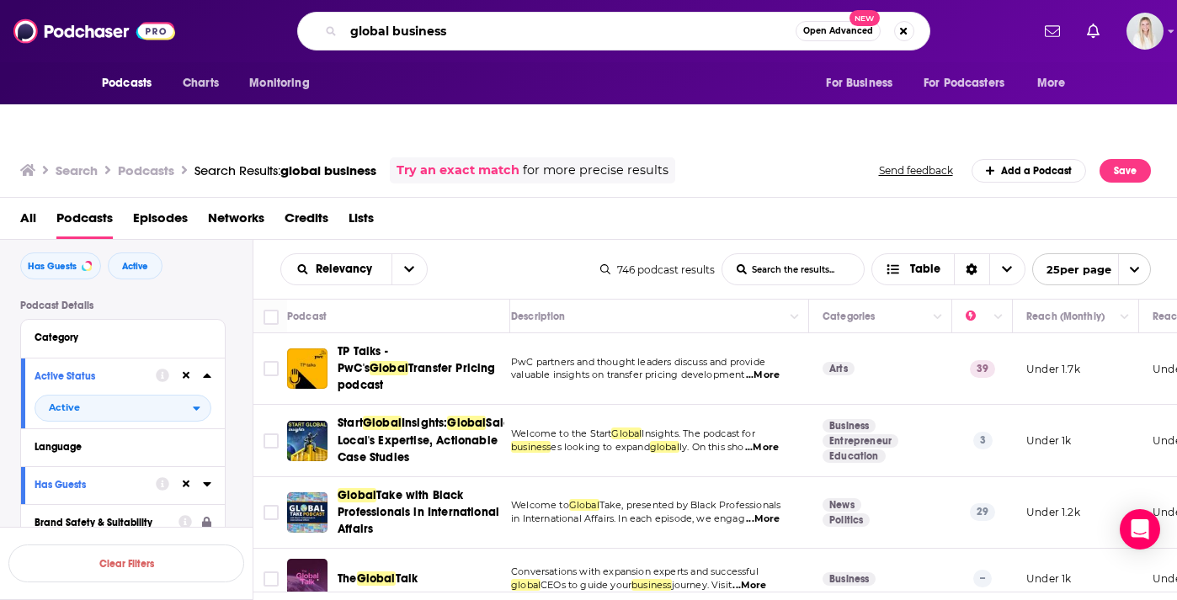
click at [431, 37] on input "global business" at bounding box center [570, 31] width 452 height 27
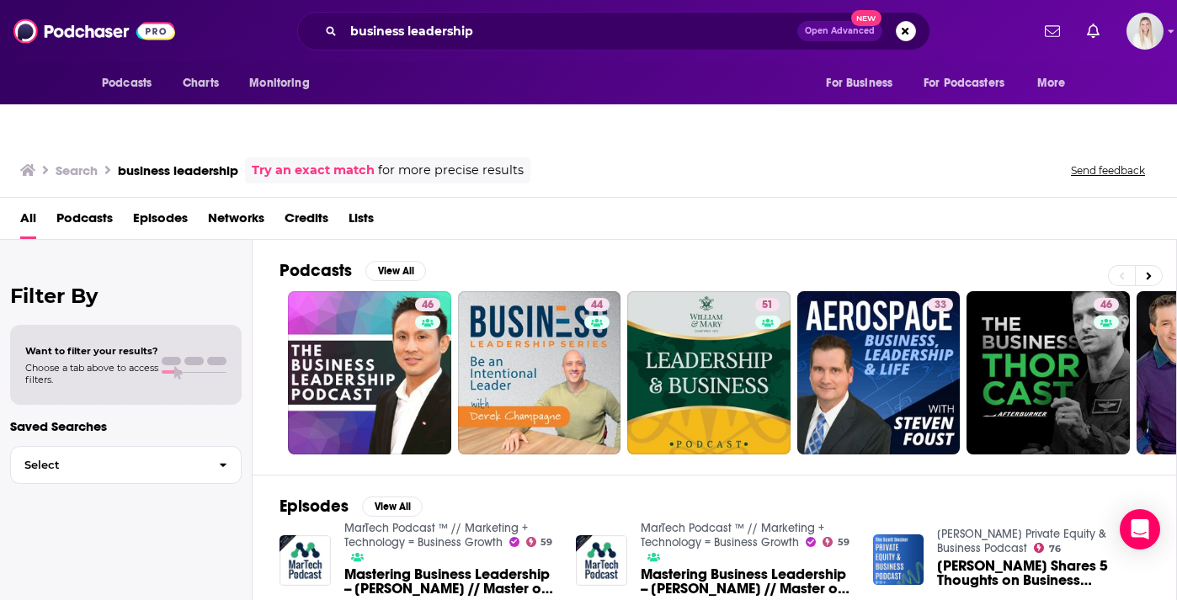
click at [93, 205] on span "Podcasts" at bounding box center [84, 222] width 56 height 35
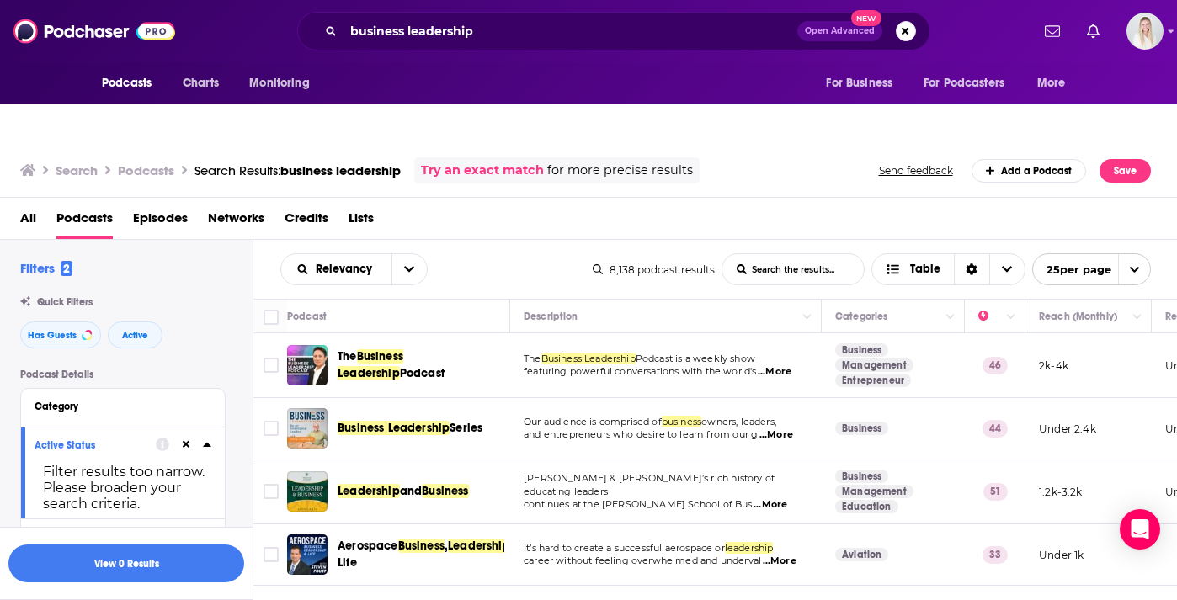
click at [791, 429] on span "...More" at bounding box center [777, 435] width 34 height 13
click at [618, 205] on div "All Podcasts Episodes Networks Credits Lists" at bounding box center [592, 222] width 1145 height 35
click at [777, 366] on span "...More" at bounding box center [775, 372] width 34 height 13
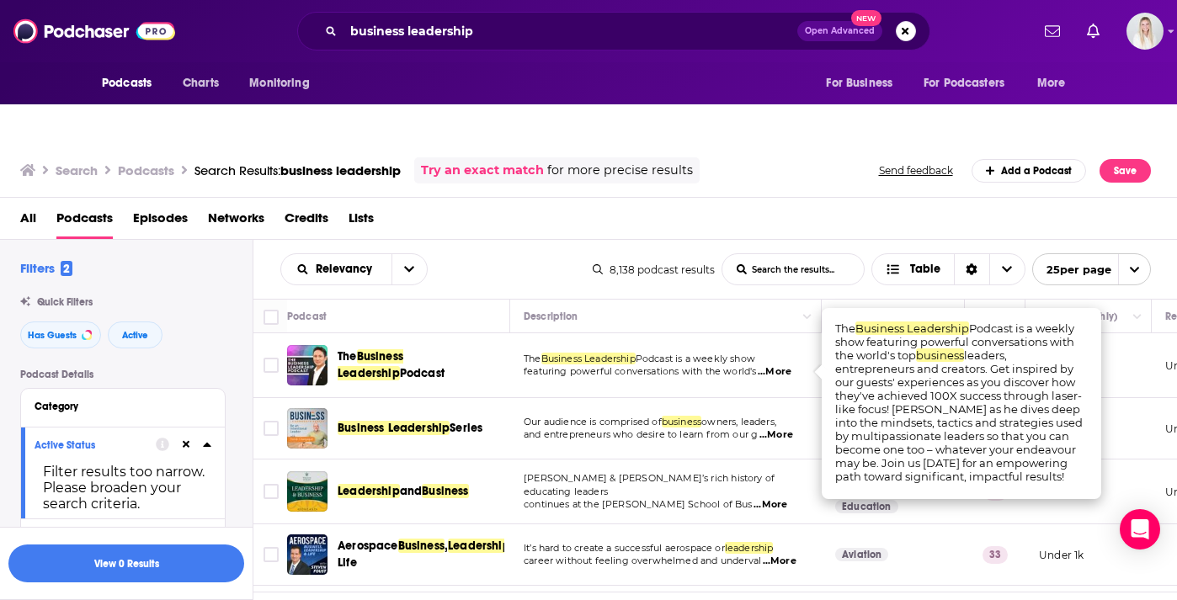
click at [706, 240] on div "Relevancy List Search Input Search the results... Table 8,138 podcast results L…" at bounding box center [715, 269] width 925 height 59
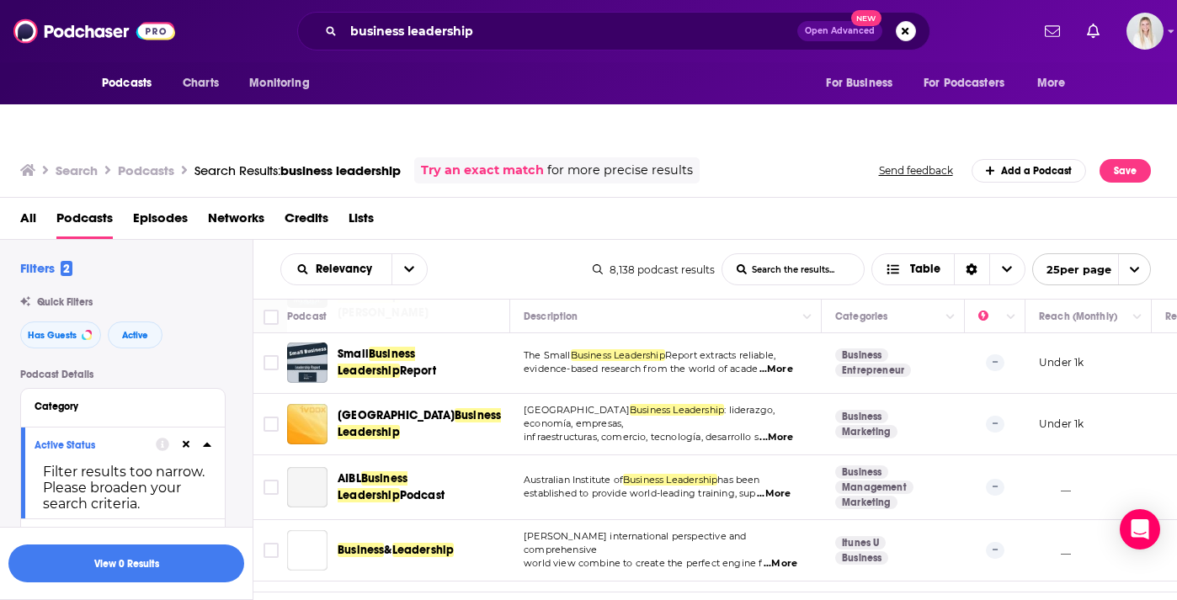
scroll to position [1524, 0]
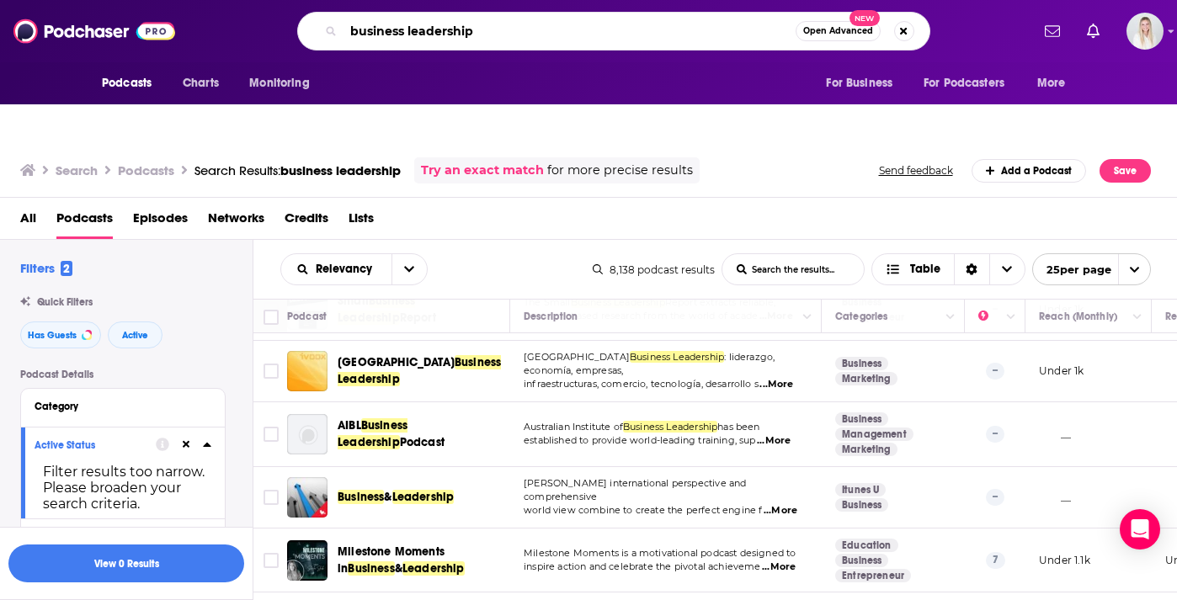
click at [439, 34] on input "business leadership" at bounding box center [570, 31] width 452 height 27
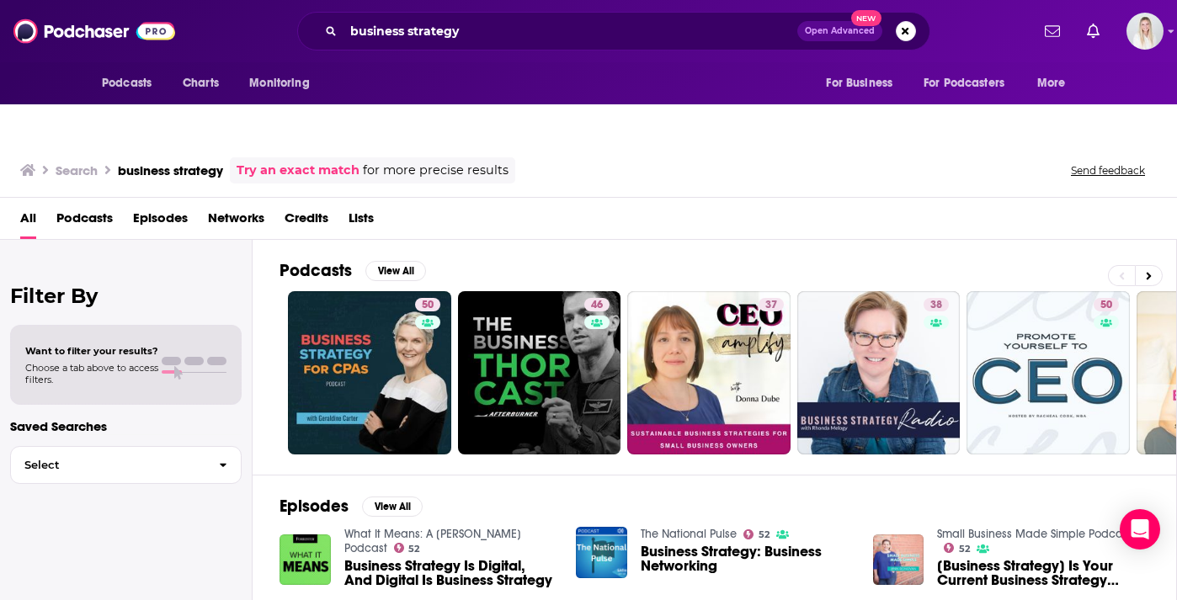
click at [106, 205] on span "Podcasts" at bounding box center [84, 222] width 56 height 35
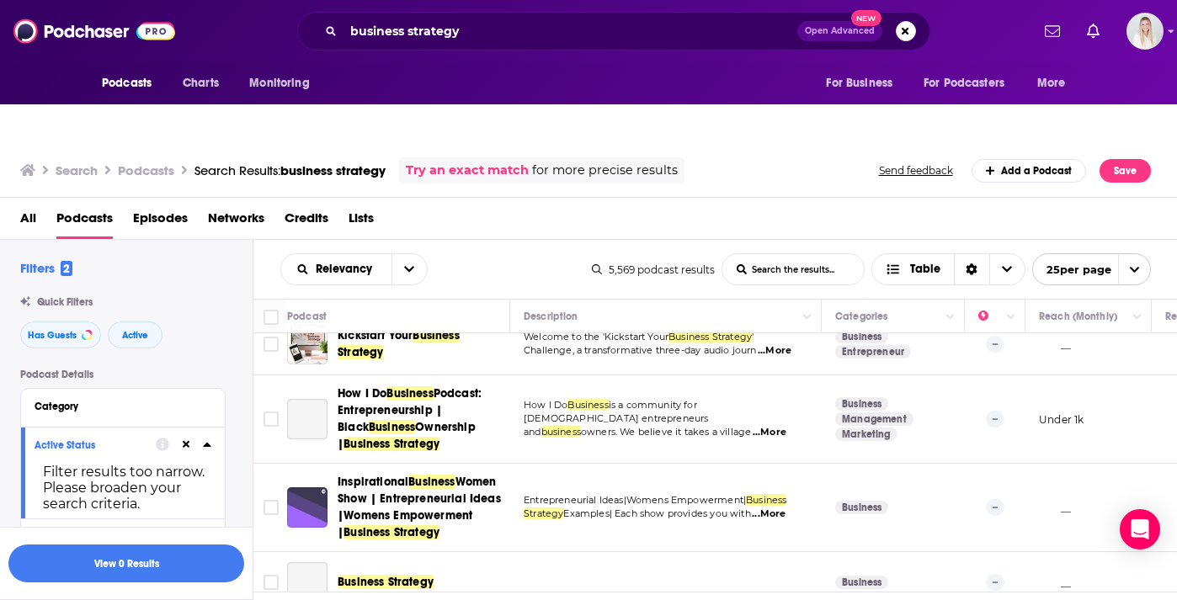
scroll to position [1604, 0]
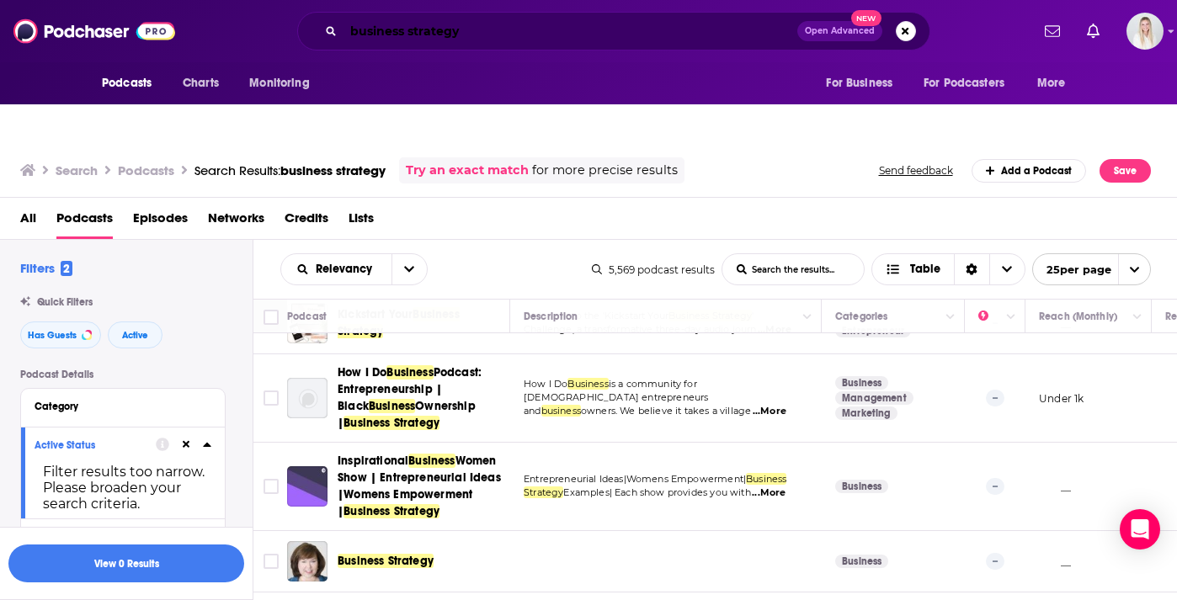
click at [435, 36] on input "business strategy" at bounding box center [571, 31] width 454 height 27
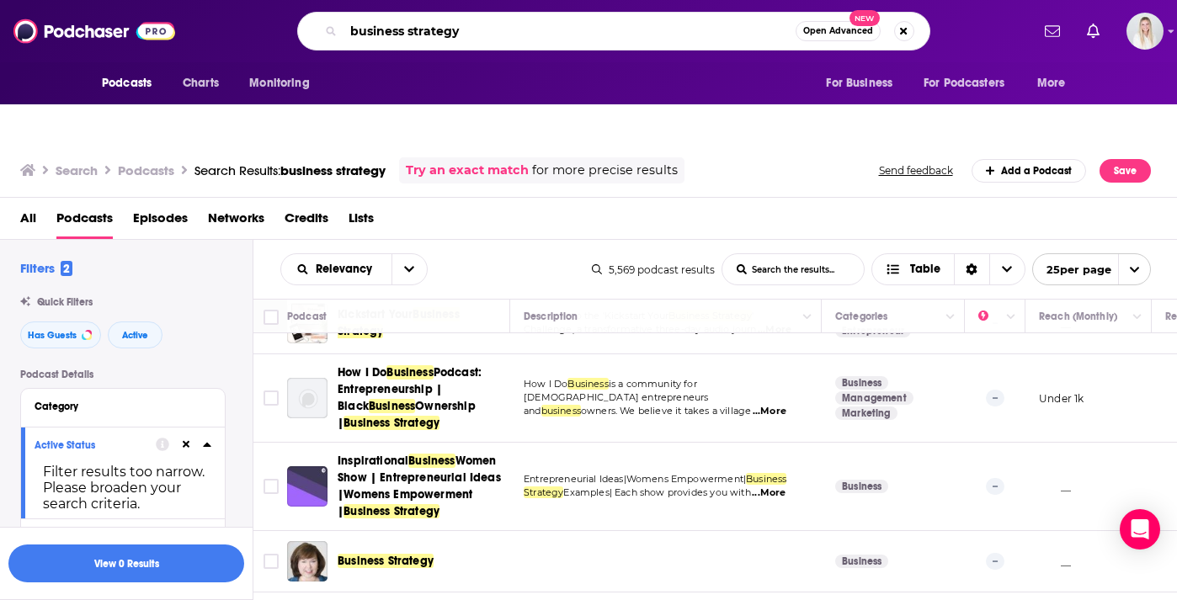
click at [435, 36] on input "business strategy" at bounding box center [570, 31] width 452 height 27
type input "business"
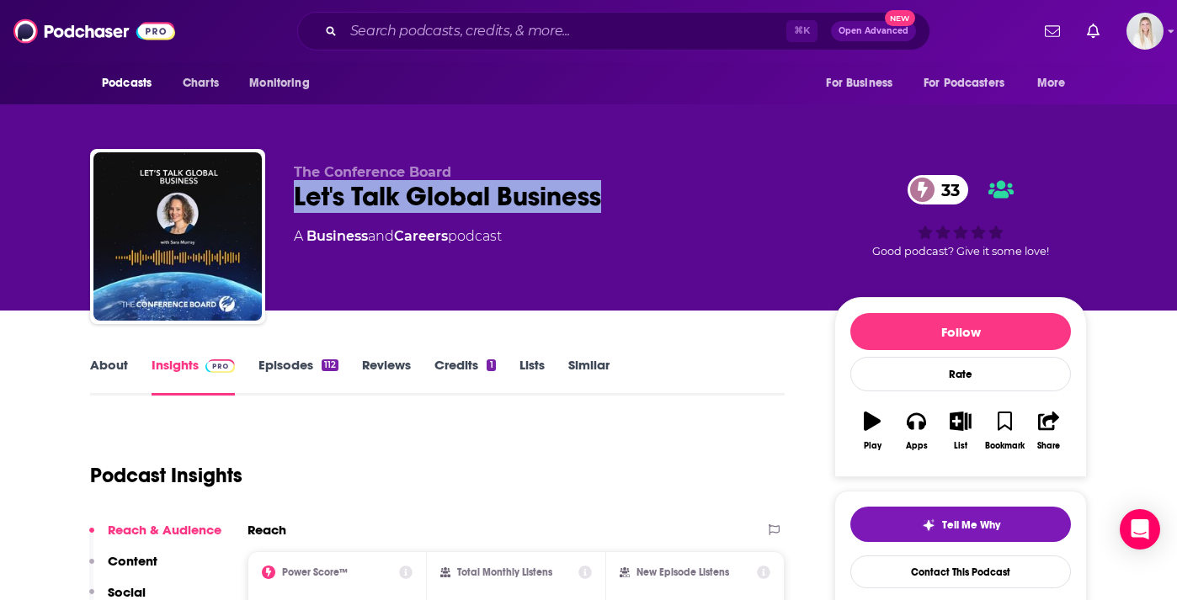
drag, startPoint x: 291, startPoint y: 162, endPoint x: 667, endPoint y: 162, distance: 375.6
click at [667, 162] on div "The Conference Board Let's Talk Global Business 33 A Business and Careers podca…" at bounding box center [588, 240] width 997 height 182
copy h2 "Let's Talk Global Business"
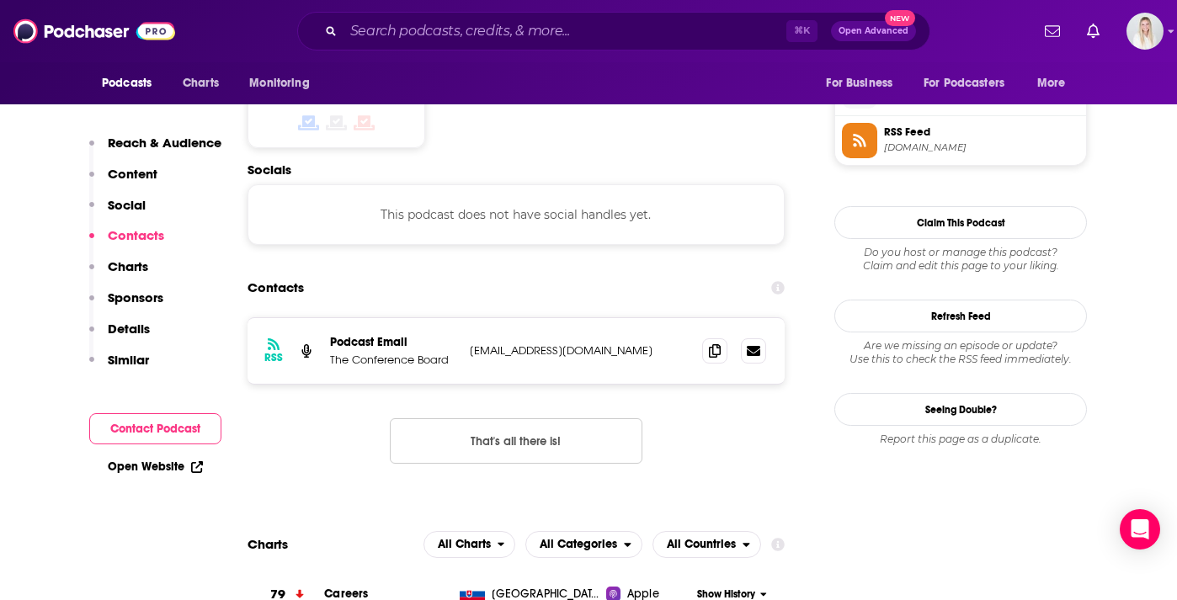
scroll to position [1404, 0]
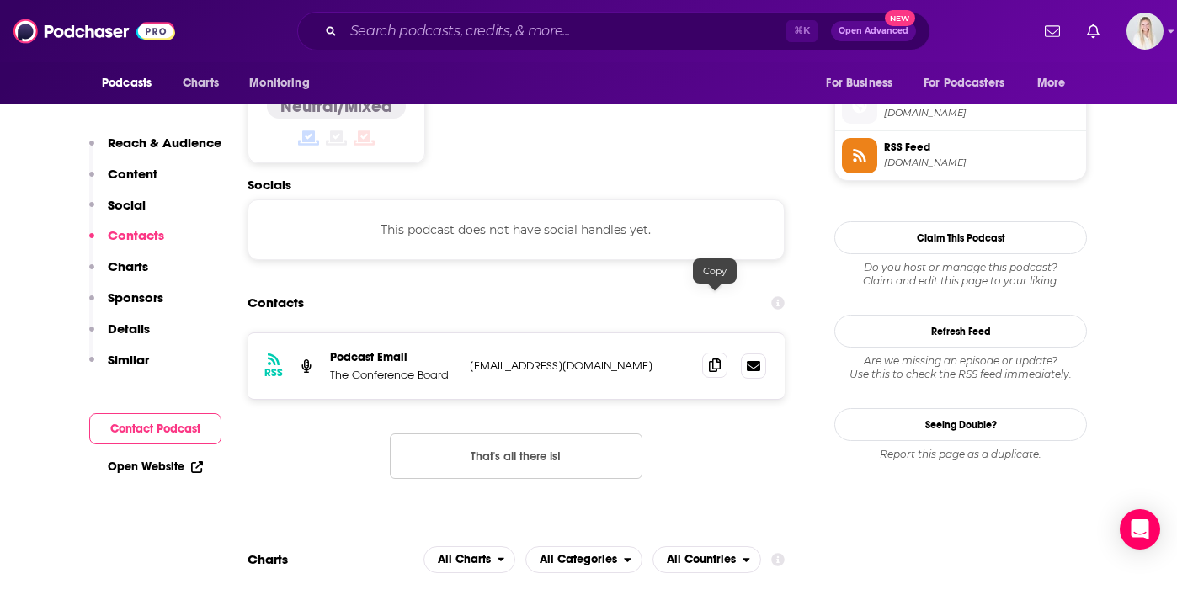
click at [713, 359] on icon at bounding box center [715, 365] width 12 height 13
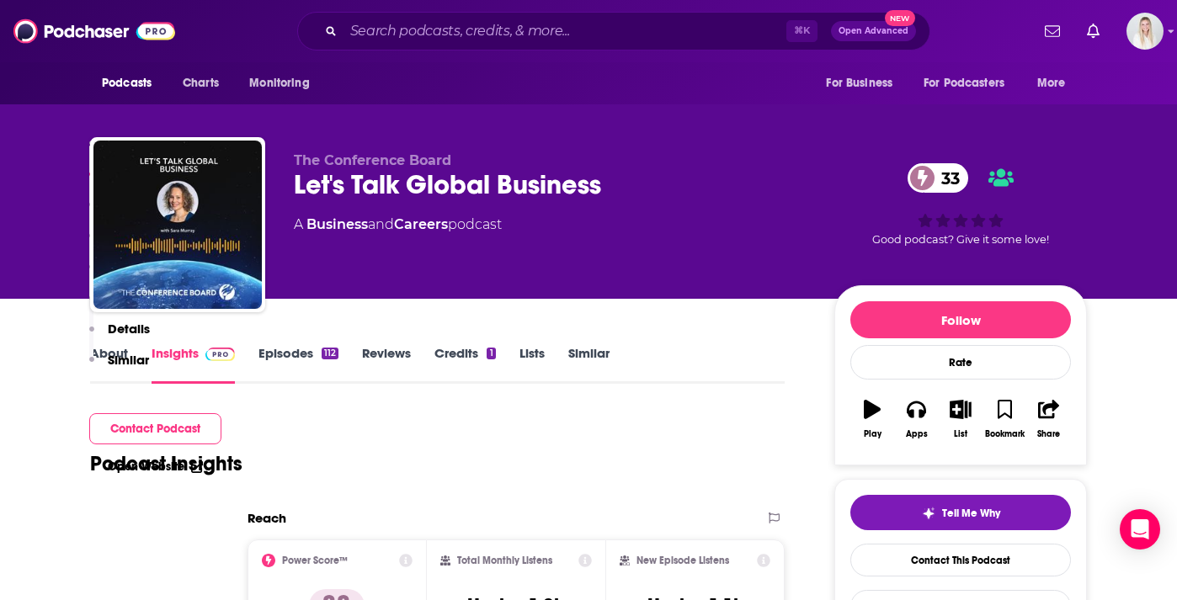
scroll to position [0, 0]
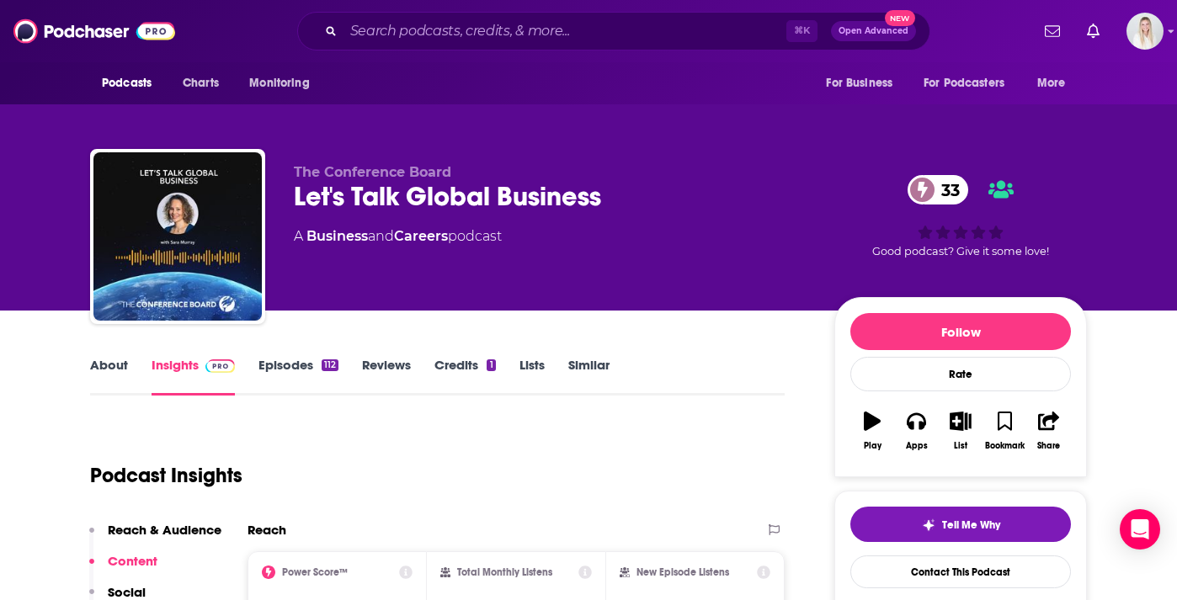
click at [105, 357] on link "About" at bounding box center [109, 376] width 38 height 39
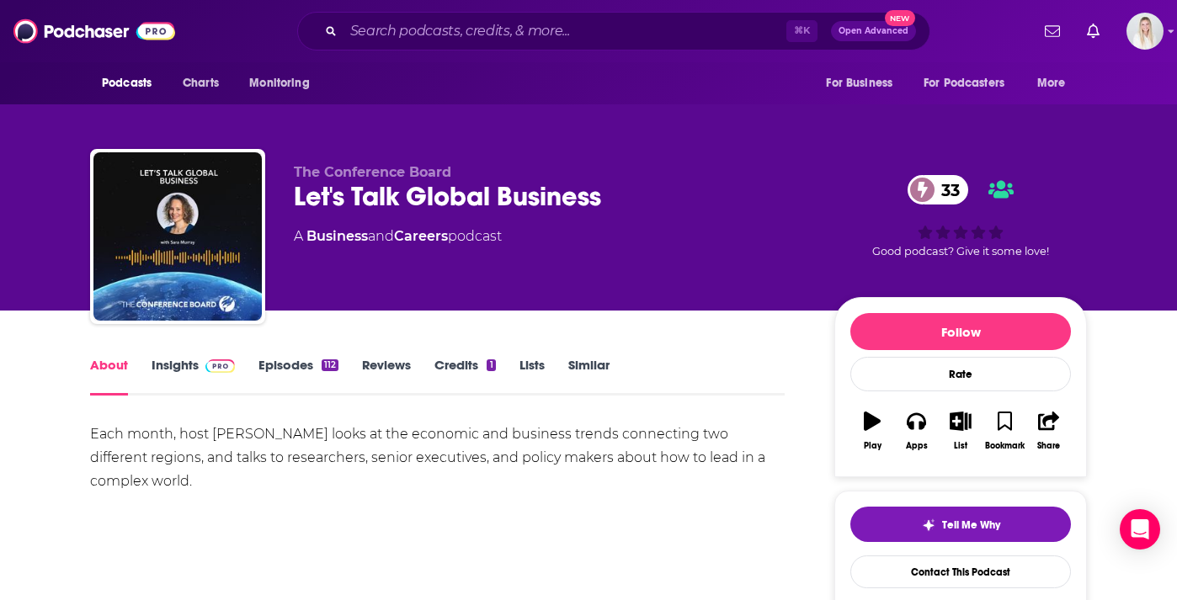
scroll to position [104, 0]
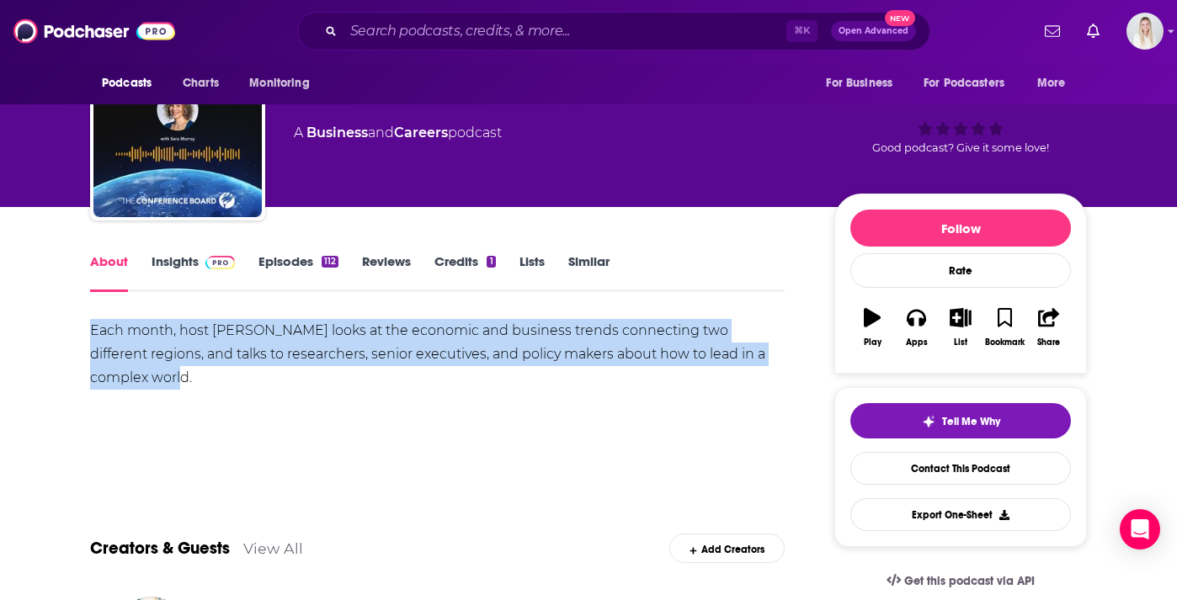
drag, startPoint x: 172, startPoint y: 344, endPoint x: 82, endPoint y: 291, distance: 105.0
copy div "Each month, host Sara Murray looks at the economic and business trends connecti…"
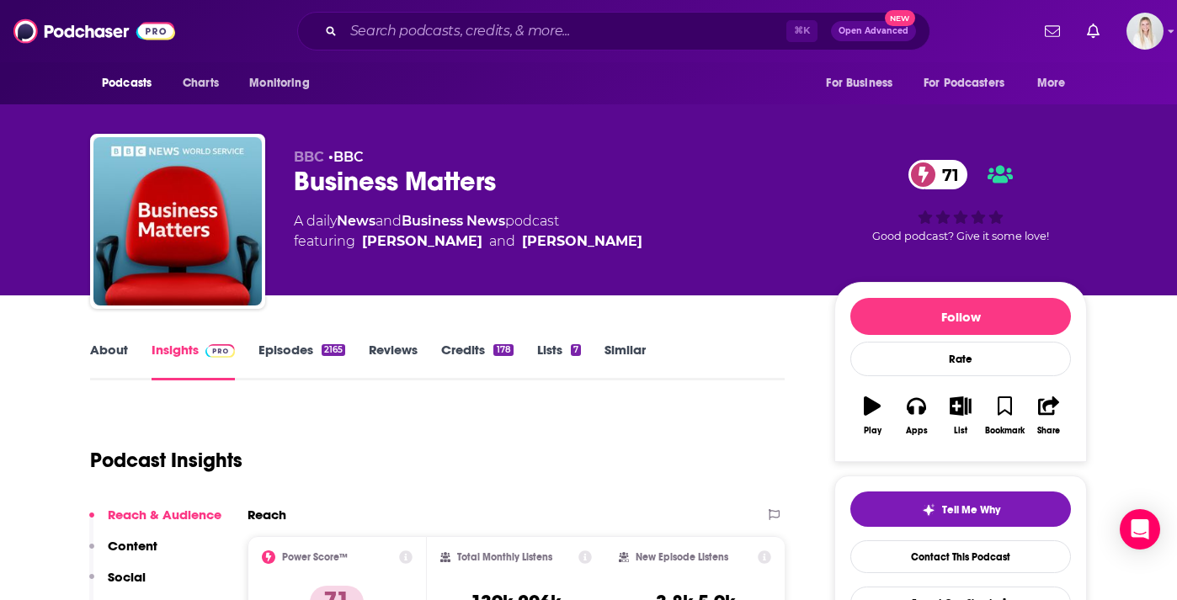
scroll to position [19, 0]
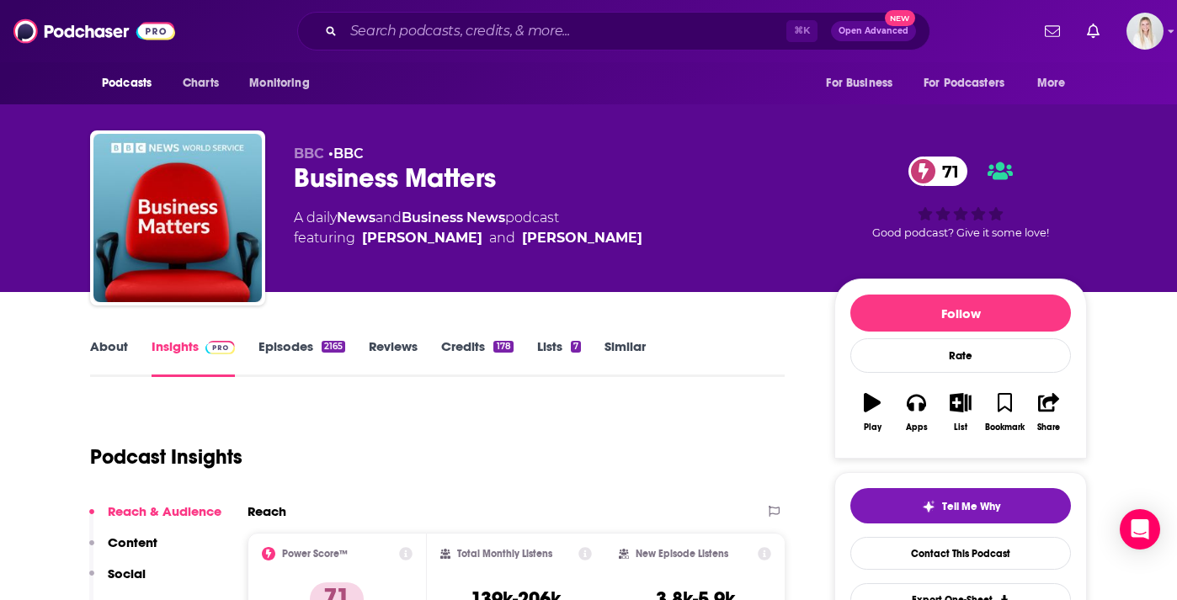
click at [107, 339] on link "About" at bounding box center [109, 358] width 38 height 39
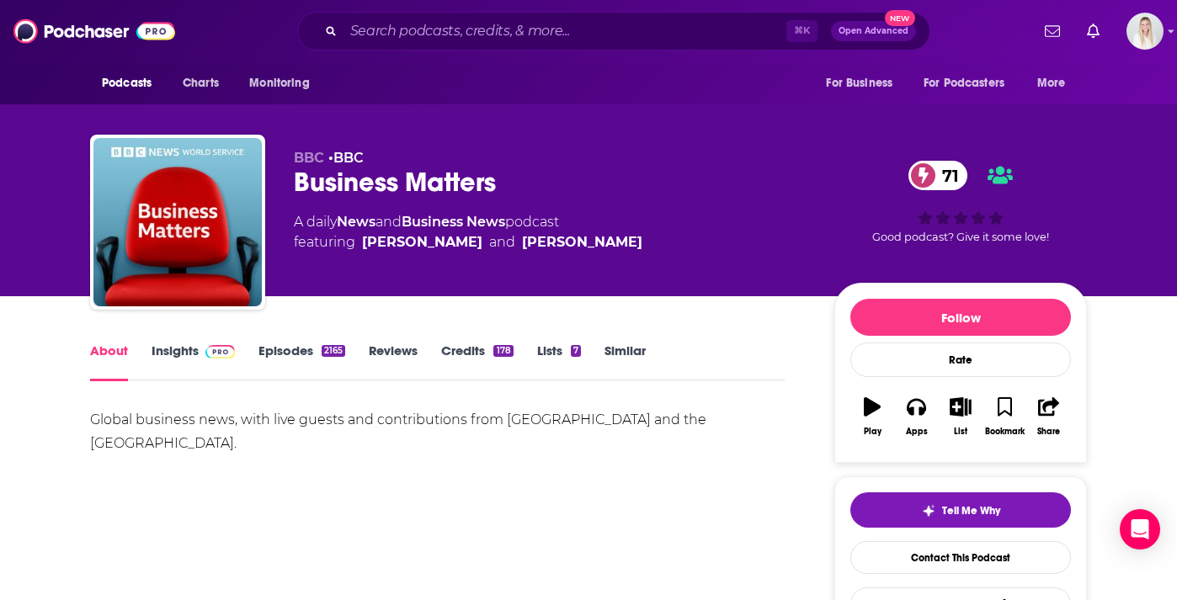
scroll to position [88, 0]
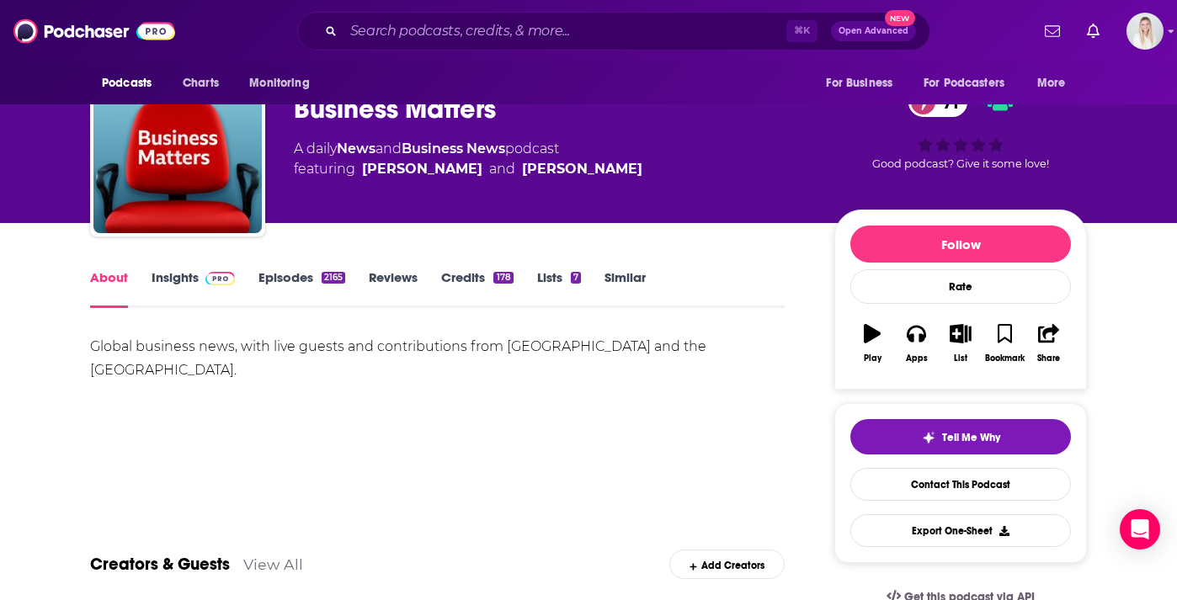
click at [289, 270] on link "Episodes 2165" at bounding box center [302, 289] width 87 height 39
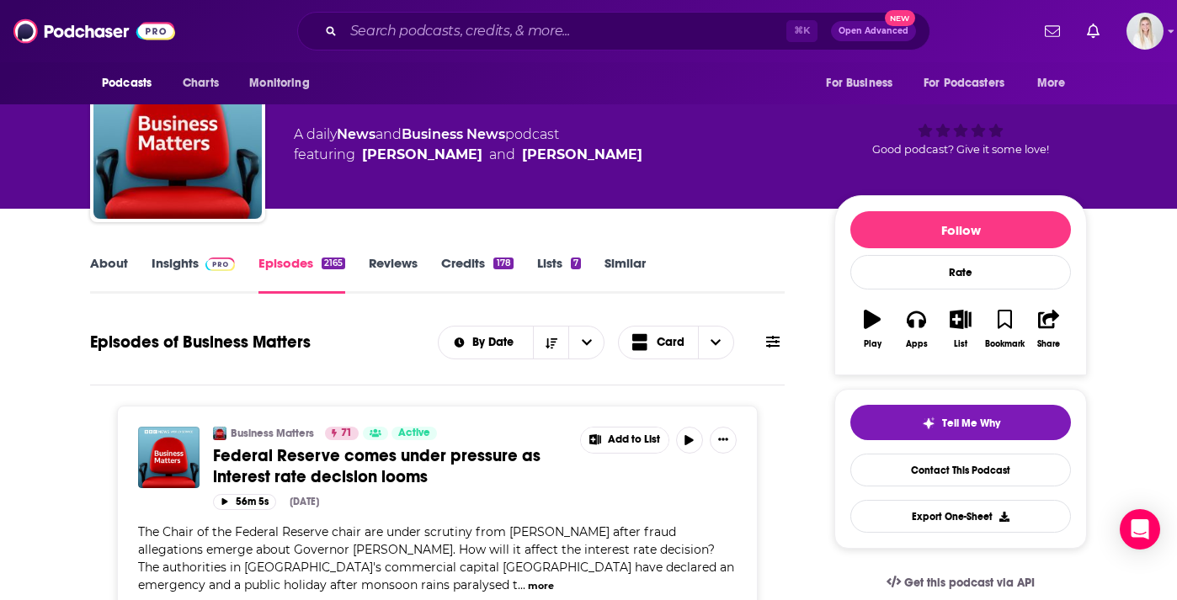
scroll to position [30, 0]
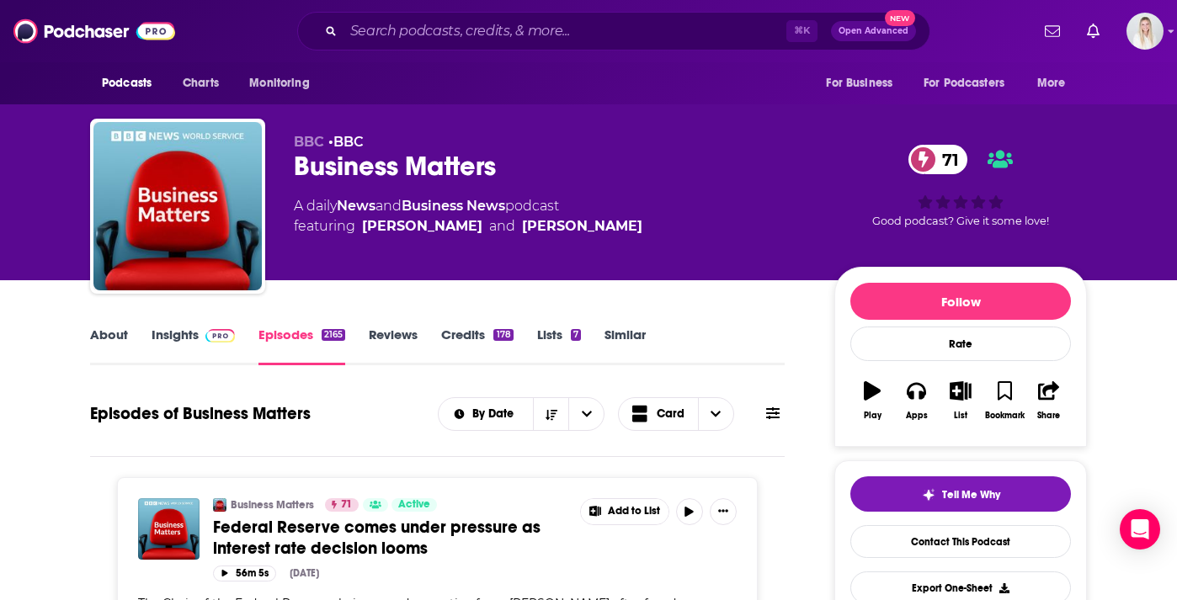
click at [108, 327] on link "About" at bounding box center [109, 346] width 38 height 39
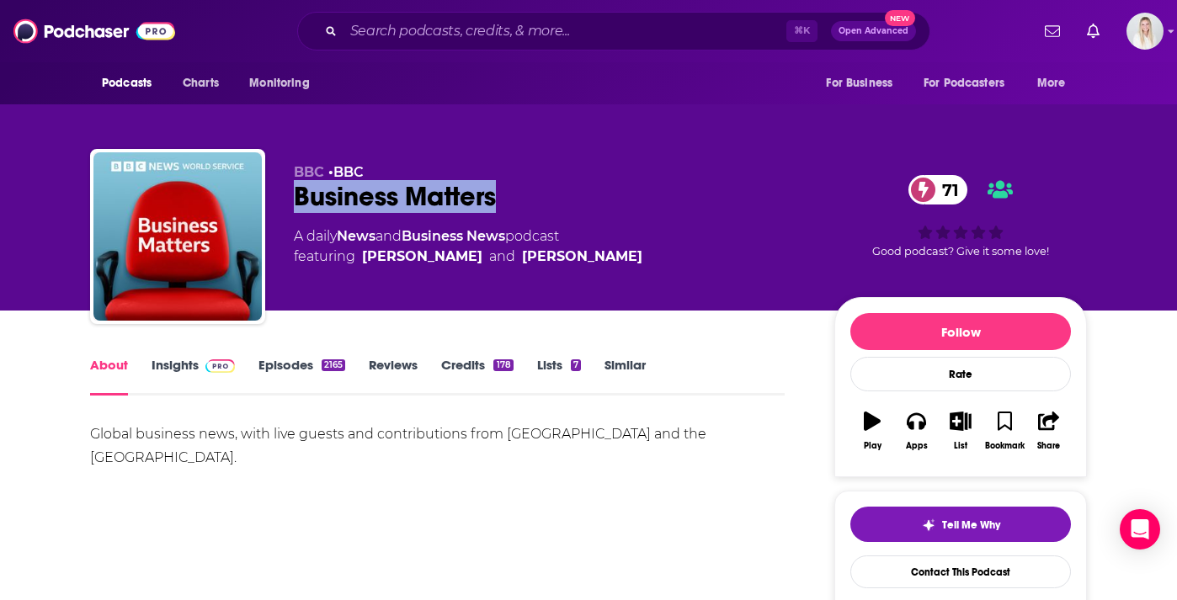
drag, startPoint x: 290, startPoint y: 157, endPoint x: 510, endPoint y: 157, distance: 220.7
click at [510, 157] on div "BBC • BBC Business Matters 71 A daily News and Business News podcast featuring …" at bounding box center [588, 240] width 997 height 182
copy h1 "Business Matters"
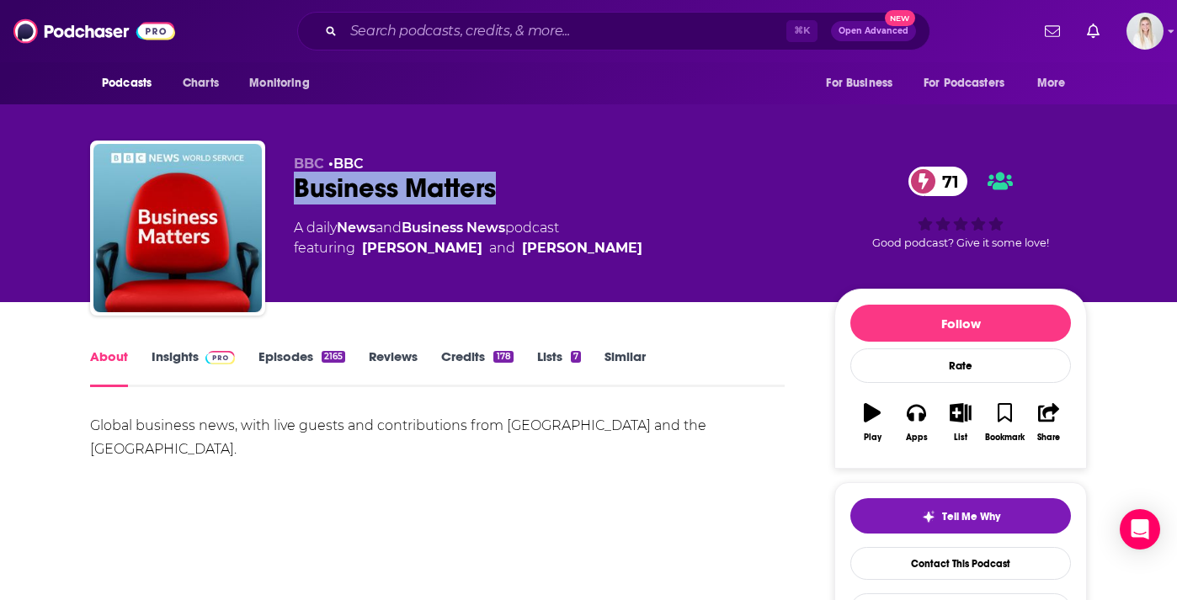
scroll to position [106, 0]
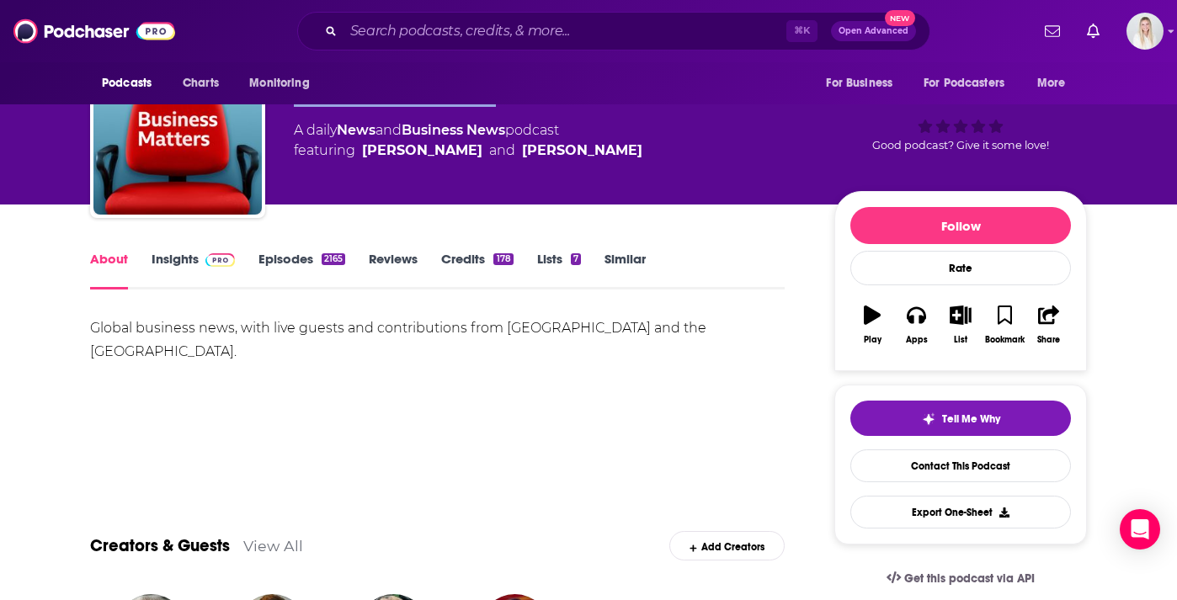
click at [179, 251] on link "Insights" at bounding box center [193, 270] width 83 height 39
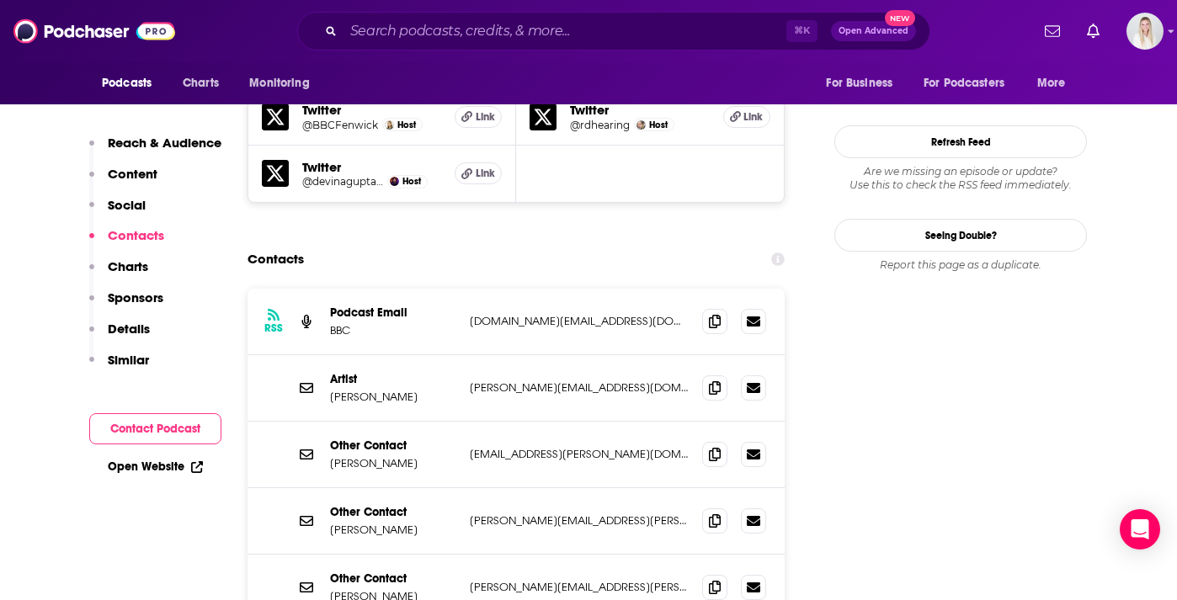
scroll to position [1621, 0]
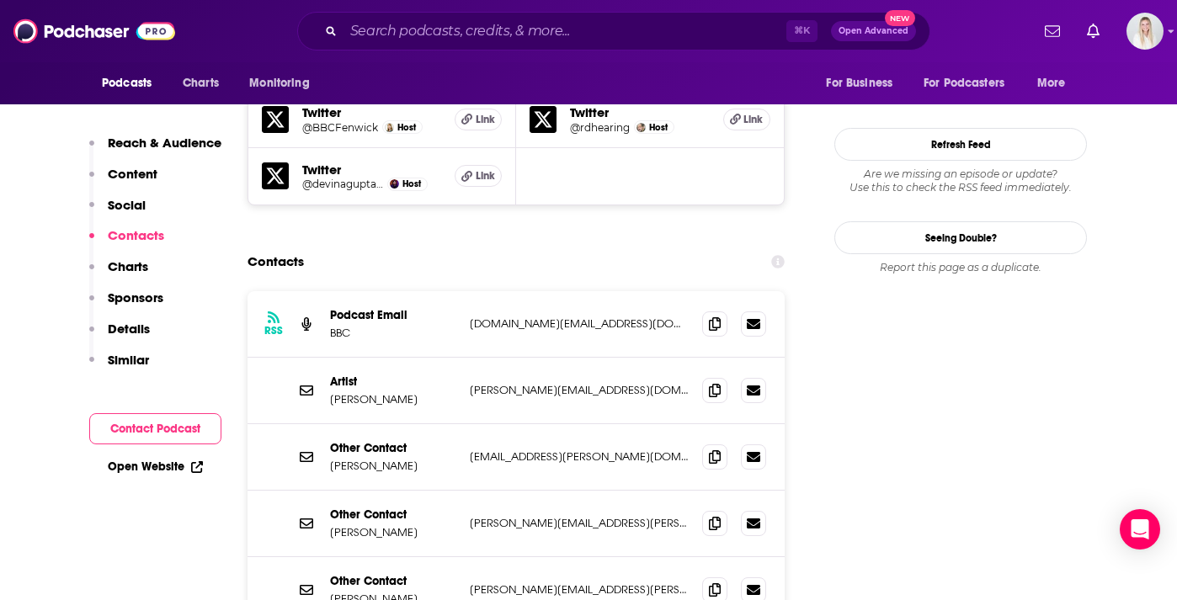
click at [614, 246] on div "Contacts" at bounding box center [516, 262] width 537 height 32
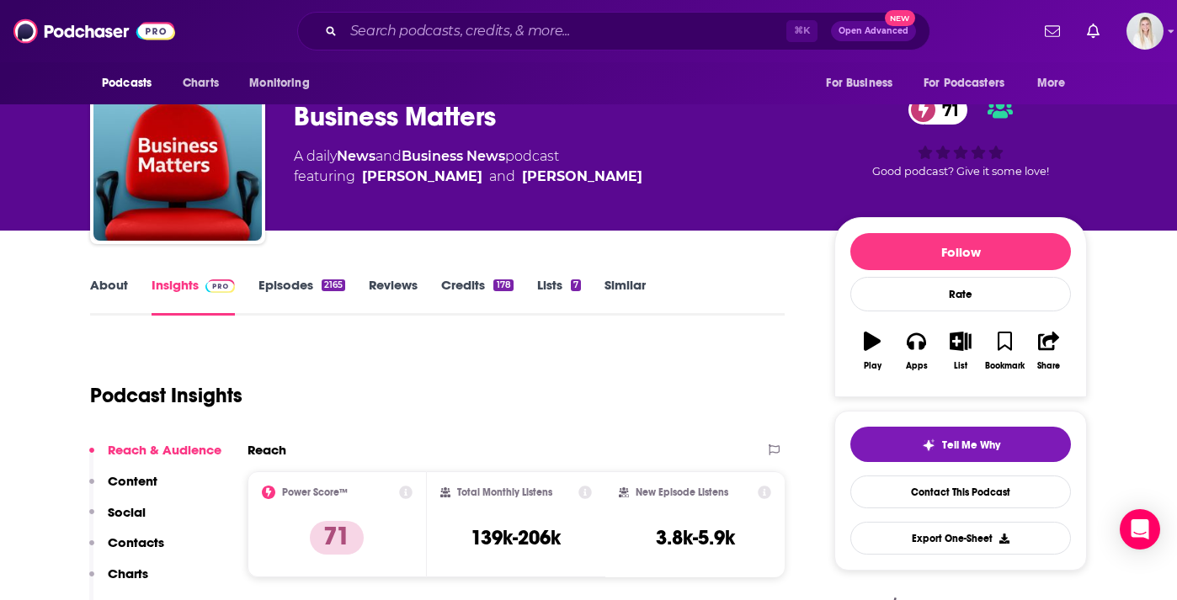
scroll to position [0, 0]
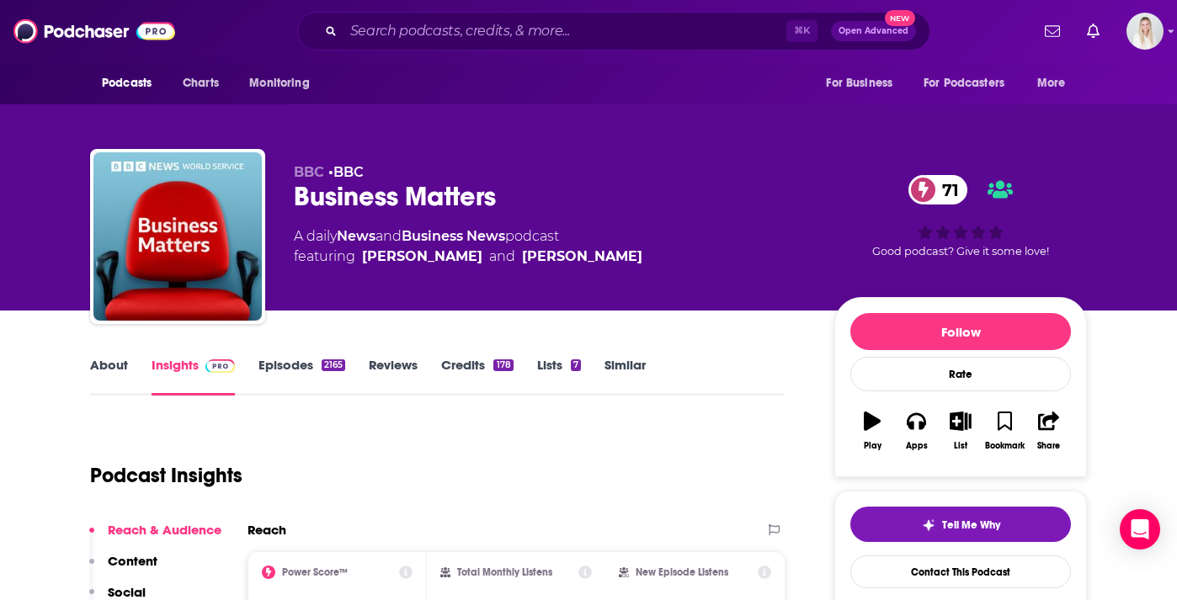
click at [105, 357] on link "About" at bounding box center [109, 376] width 38 height 39
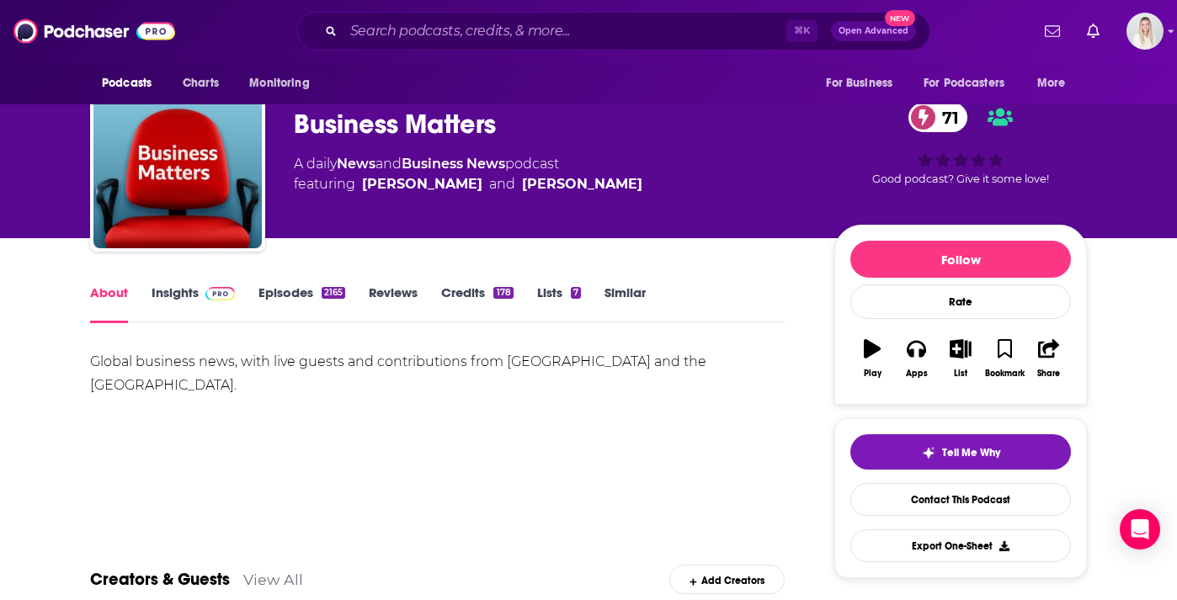
scroll to position [126, 0]
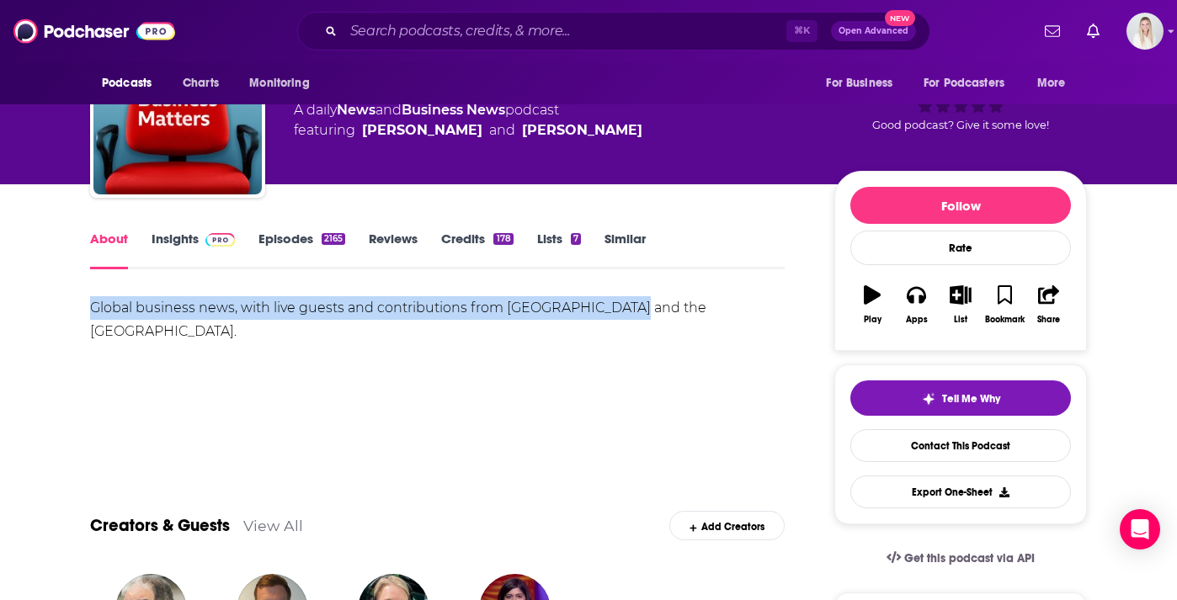
drag, startPoint x: 634, startPoint y: 269, endPoint x: 62, endPoint y: 272, distance: 571.9
copy div "Global business news, with live guests and contributions from Asia and the USA."
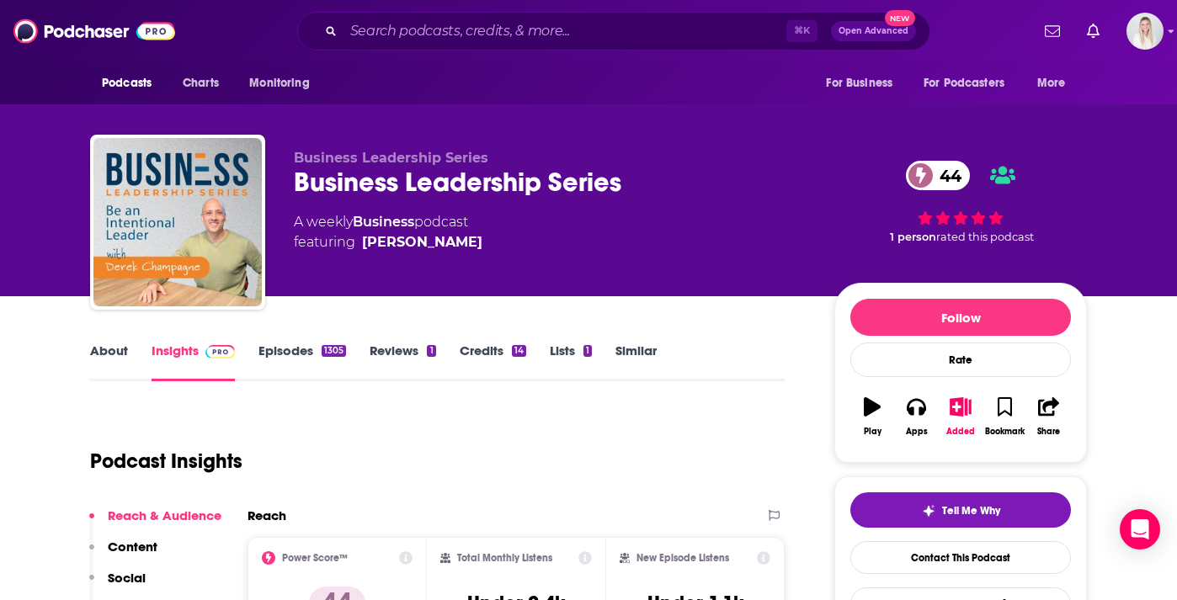
scroll to position [11, 0]
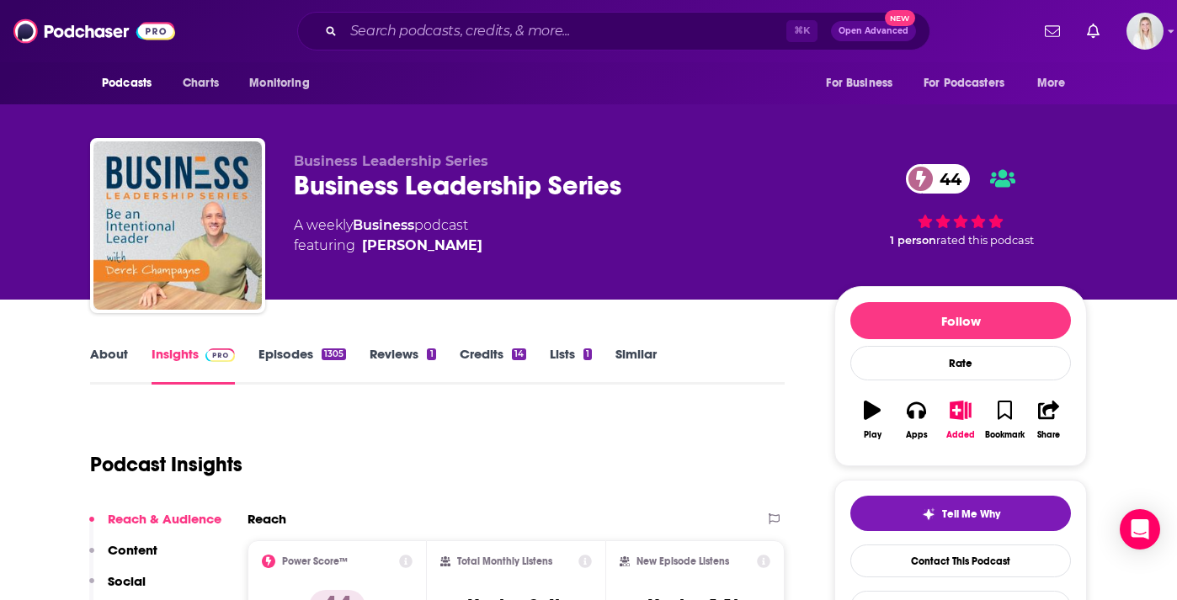
click at [113, 346] on link "About" at bounding box center [109, 365] width 38 height 39
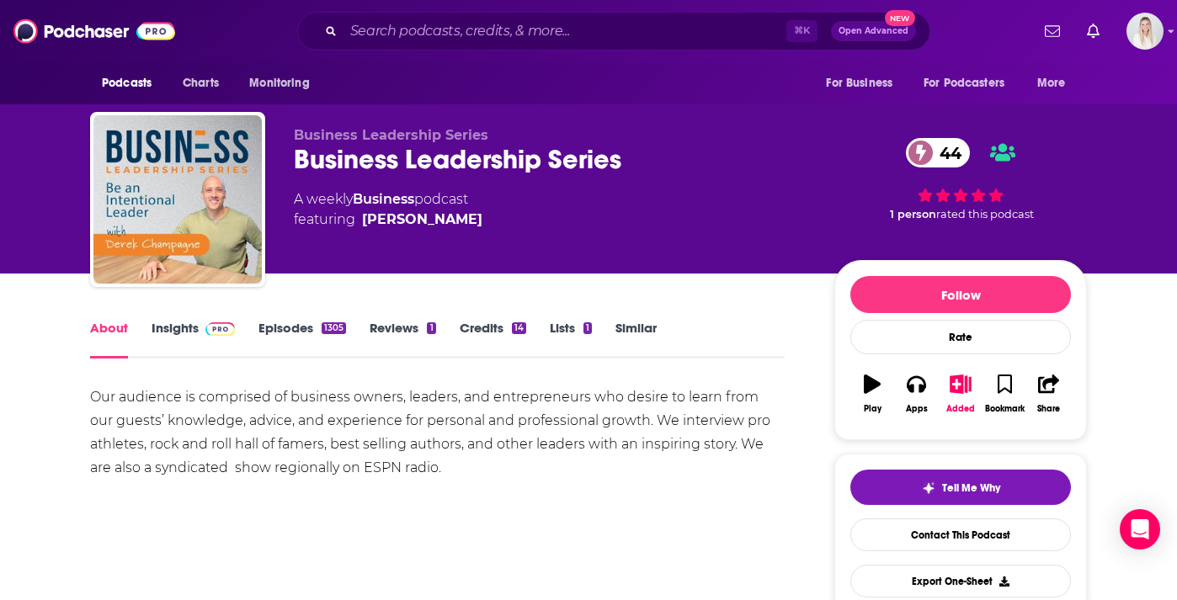
scroll to position [45, 0]
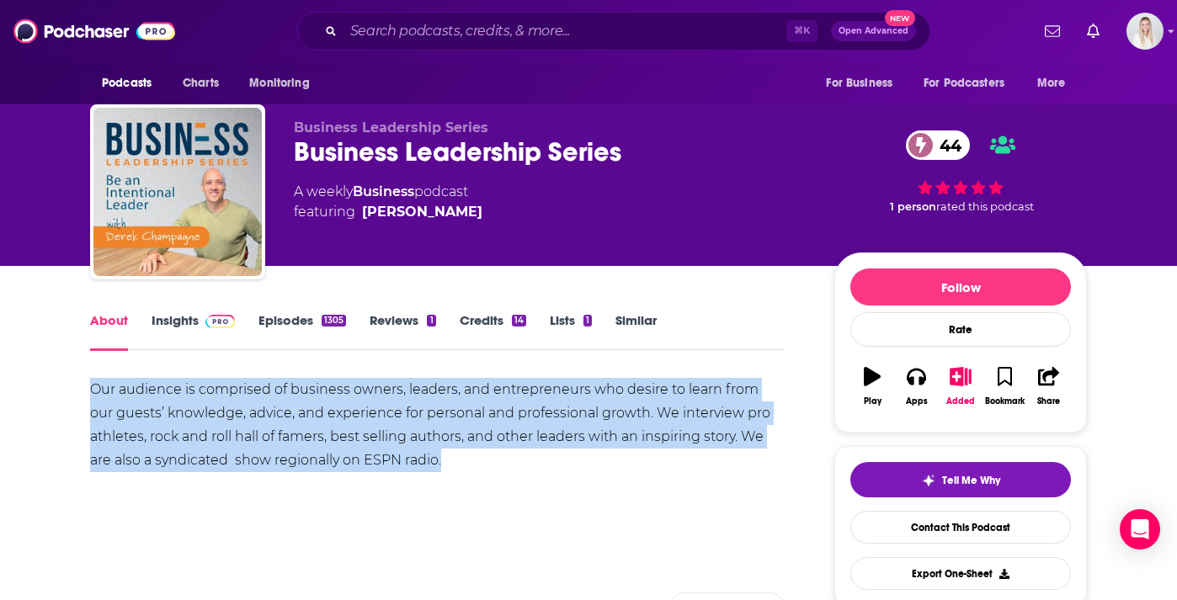
drag, startPoint x: 478, startPoint y: 424, endPoint x: 72, endPoint y: 364, distance: 411.1
copy div "Our audience is comprised of business owners, leaders, and entrepreneurs who de…"
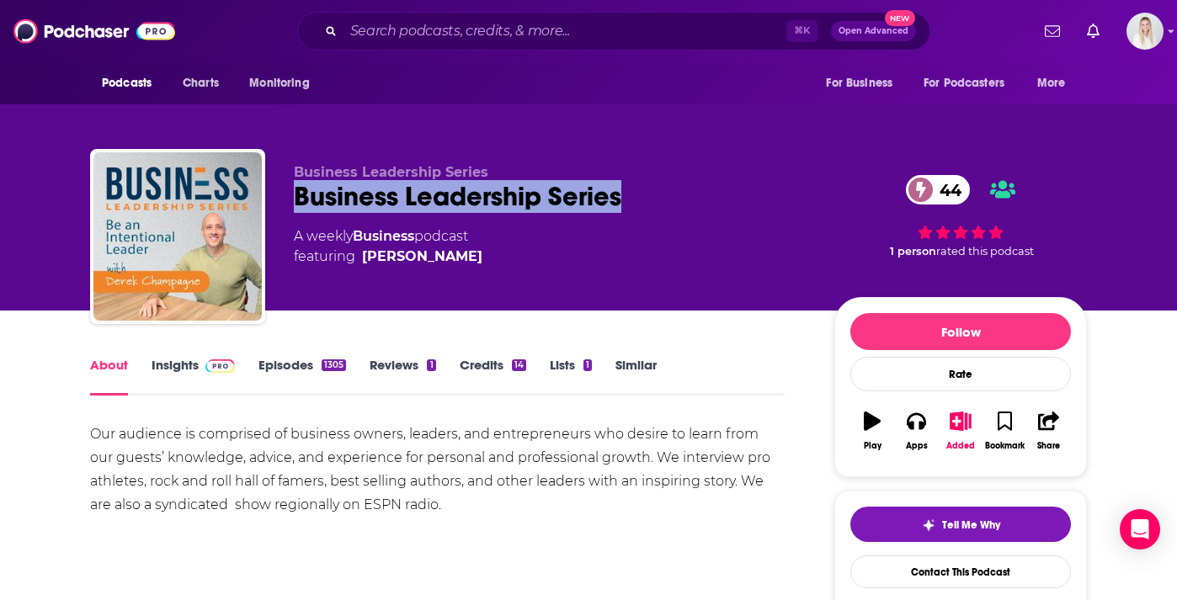
drag, startPoint x: 632, startPoint y: 164, endPoint x: 299, endPoint y: 165, distance: 333.5
click at [299, 180] on div "Business Leadership Series 44" at bounding box center [551, 196] width 514 height 33
copy h1 "Business Leadership Series"
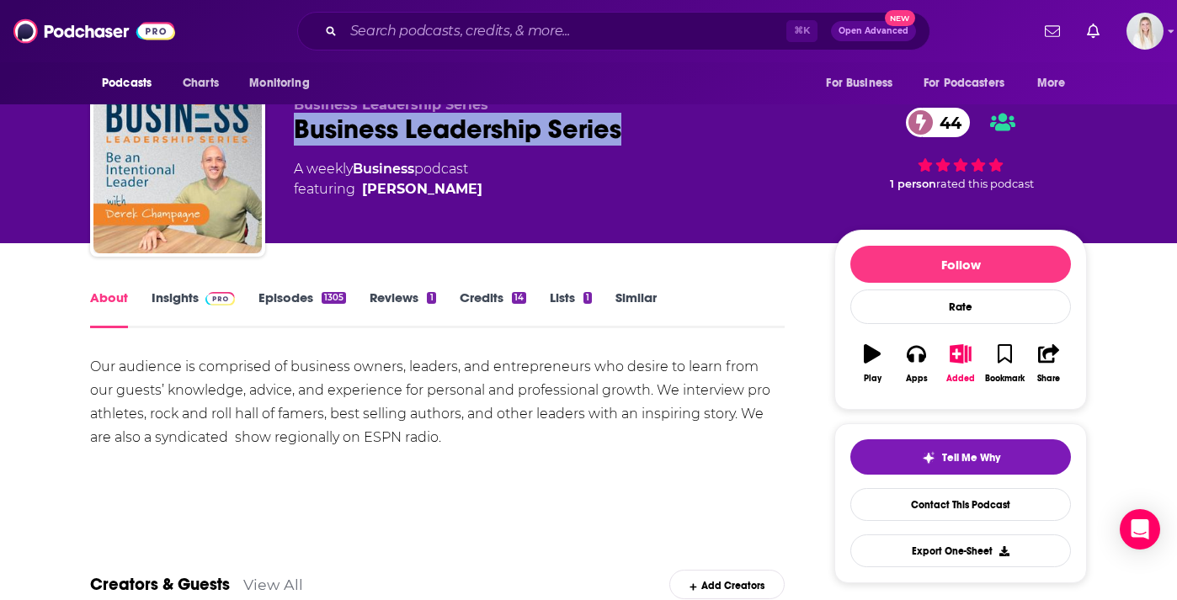
scroll to position [97, 0]
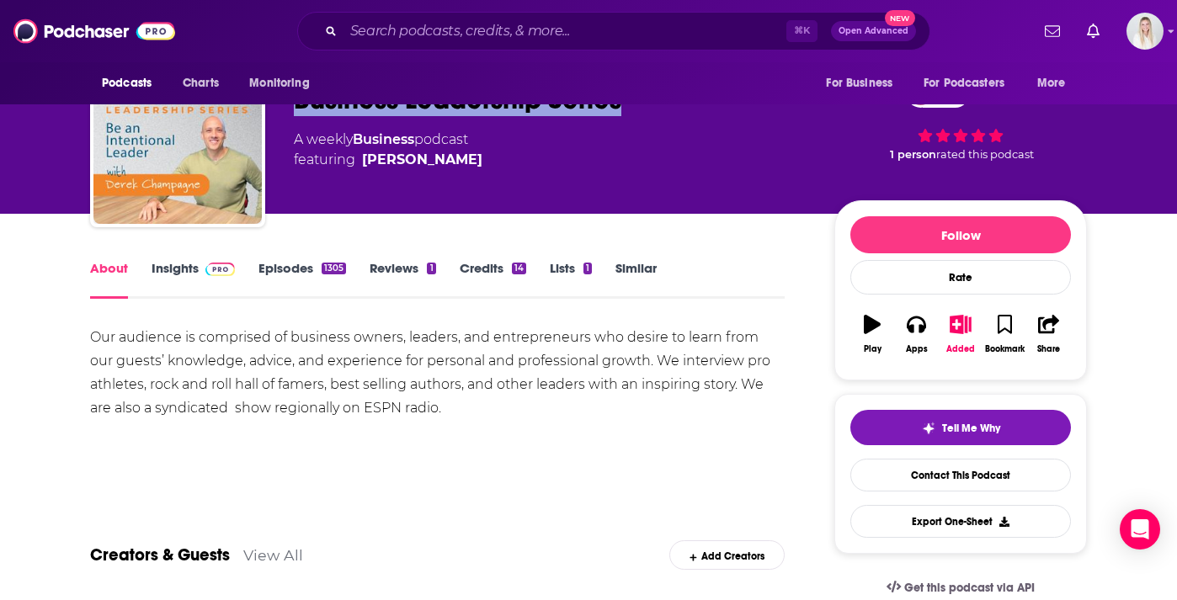
click at [197, 260] on link "Insights" at bounding box center [193, 279] width 83 height 39
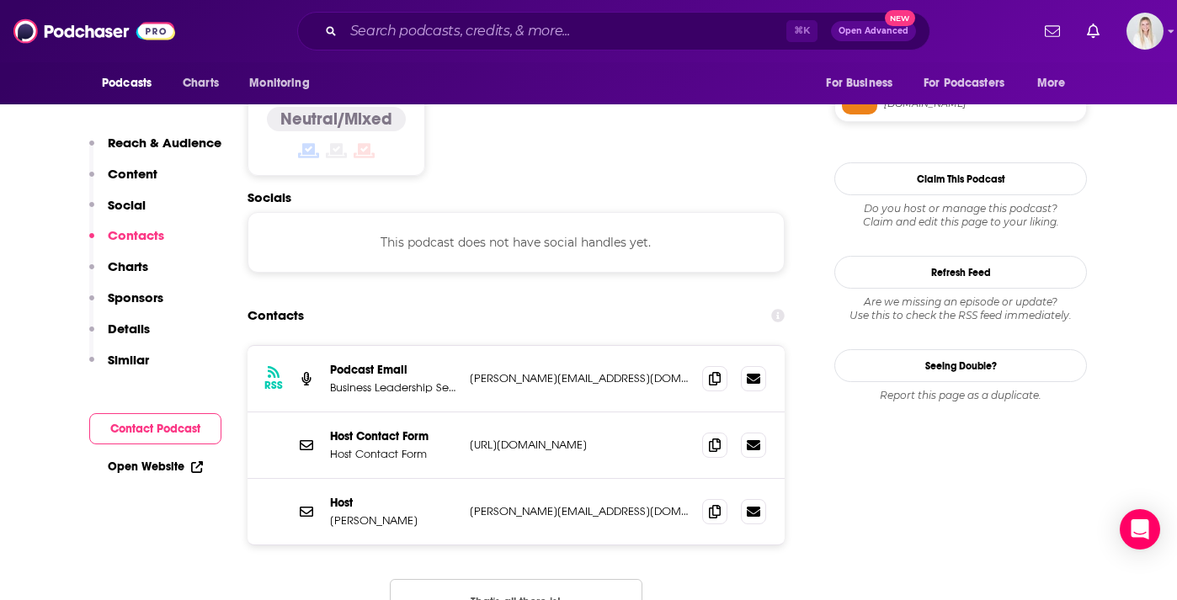
scroll to position [1370, 0]
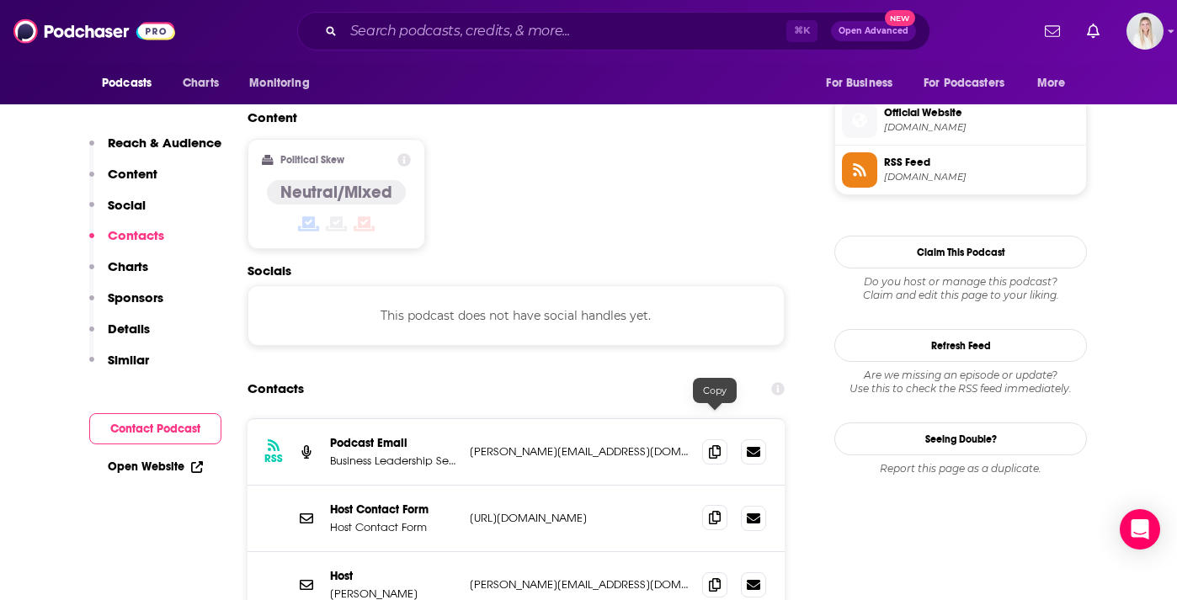
click at [712, 511] on icon at bounding box center [715, 517] width 12 height 13
click at [715, 445] on icon at bounding box center [715, 451] width 12 height 13
